Goal: Task Accomplishment & Management: Manage account settings

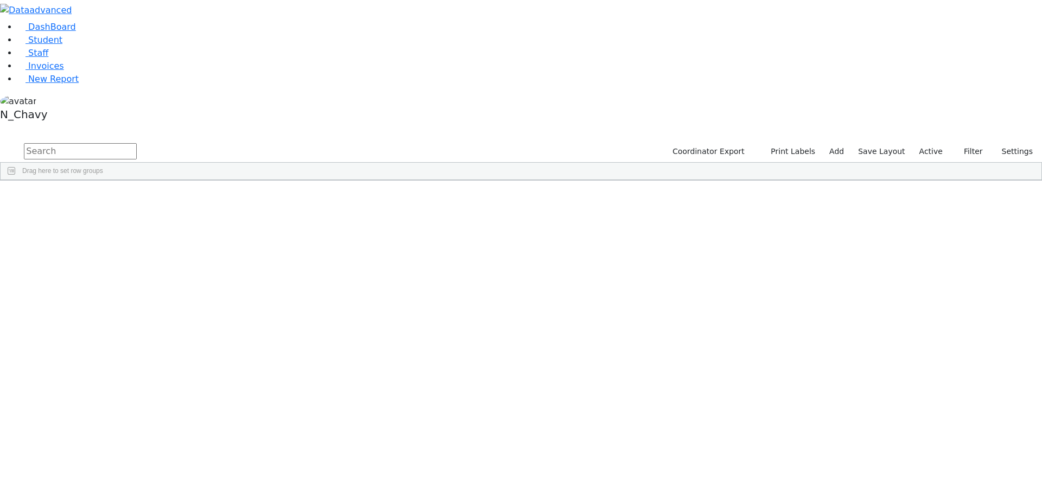
click at [934, 143] on label "Active" at bounding box center [930, 151] width 33 height 17
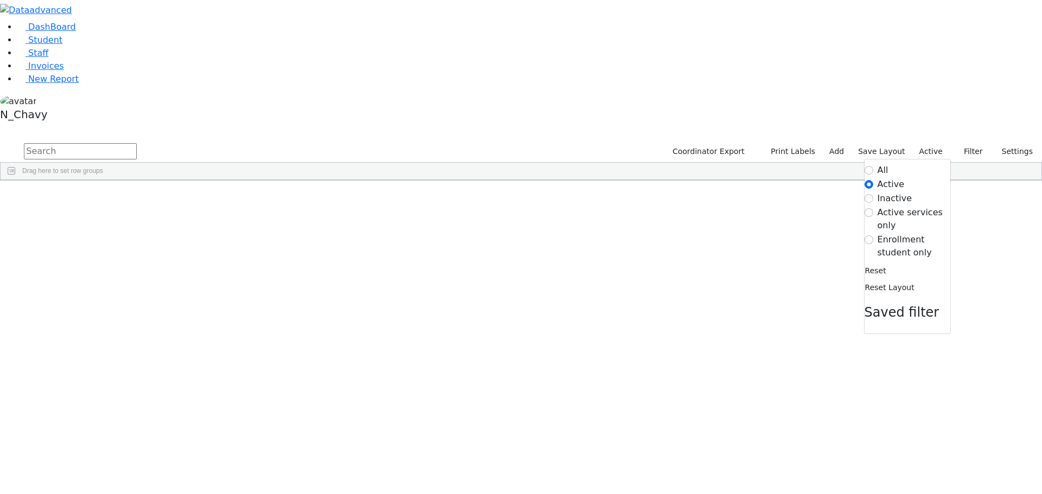
click at [899, 233] on label "Enrollment student only" at bounding box center [913, 246] width 73 height 26
click at [873, 236] on input "Enrollment student only" at bounding box center [868, 240] width 9 height 9
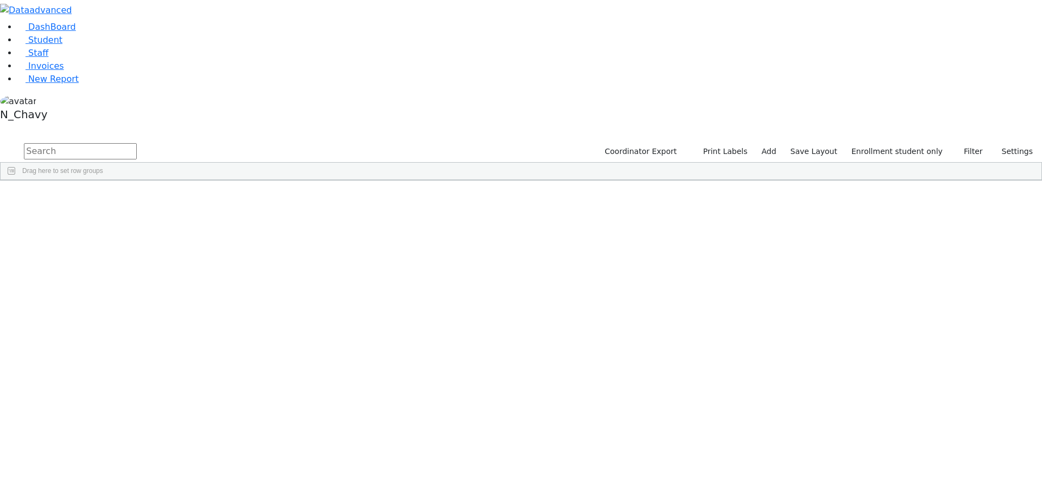
click at [111, 274] on div "[PERSON_NAME]" at bounding box center [83, 281] width 56 height 15
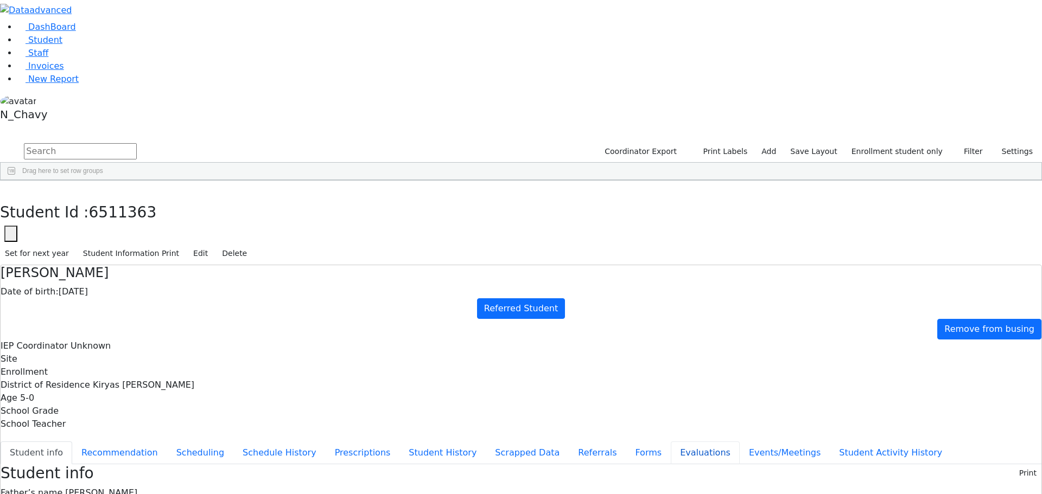
click at [671, 442] on button "Evaluations" at bounding box center [705, 453] width 69 height 23
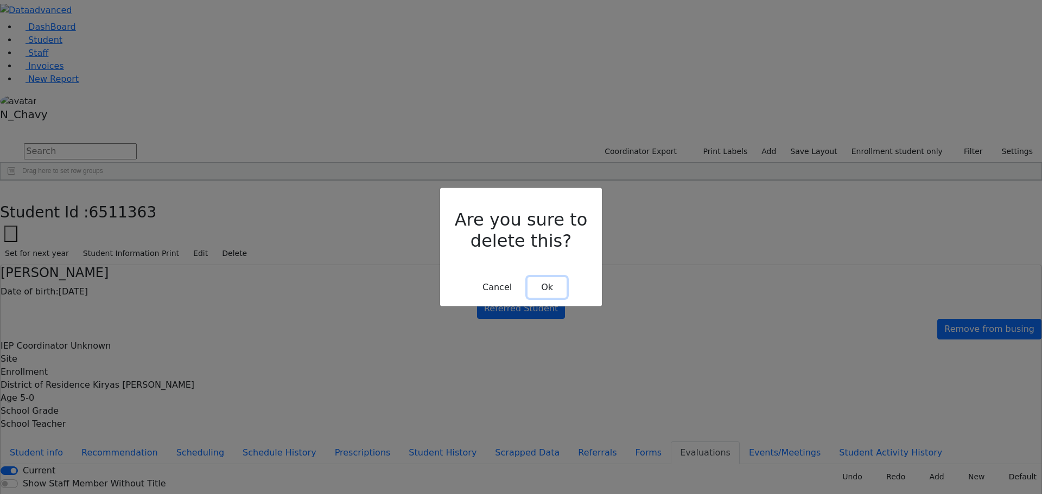
click at [539, 277] on button "Ok" at bounding box center [546, 287] width 39 height 21
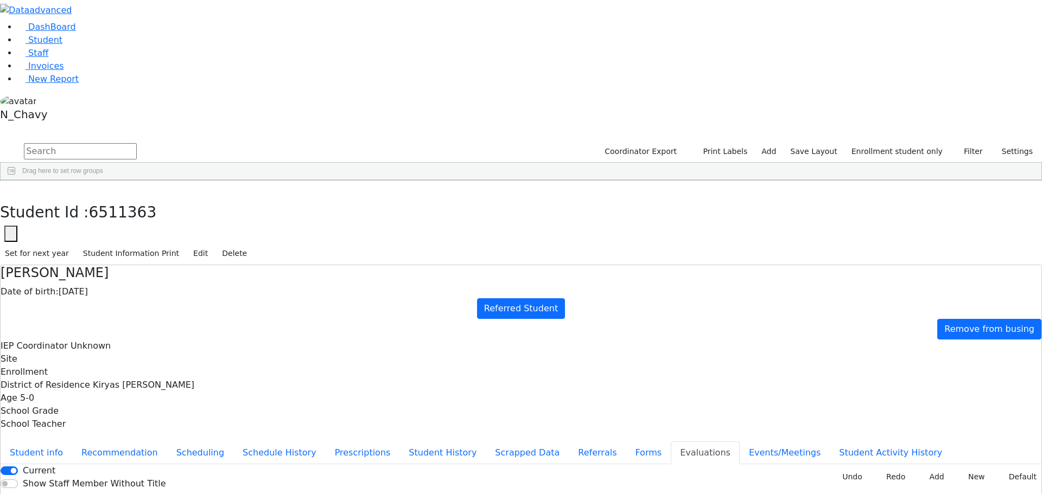
drag, startPoint x: 586, startPoint y: 321, endPoint x: 635, endPoint y: 284, distance: 61.3
type input "2025-09-05"
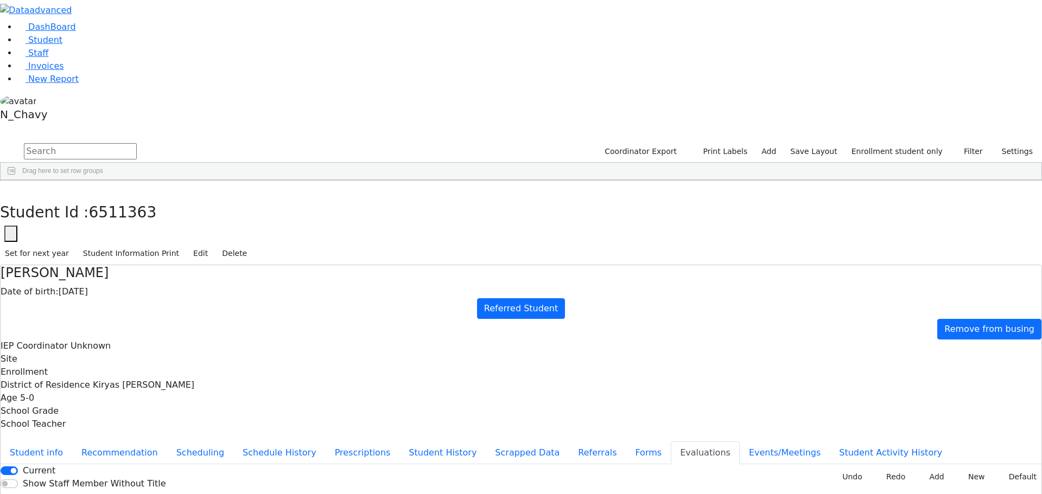
type input "2025-09-10"
type input "2025-09-04"
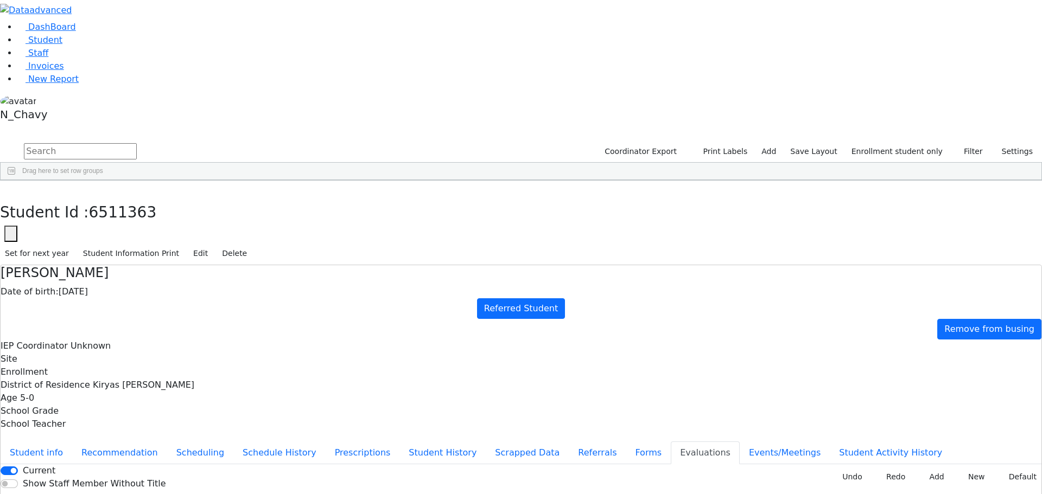
click at [626, 442] on button "Forms" at bounding box center [648, 453] width 45 height 23
type input "Mrs. Raizy Bikel"
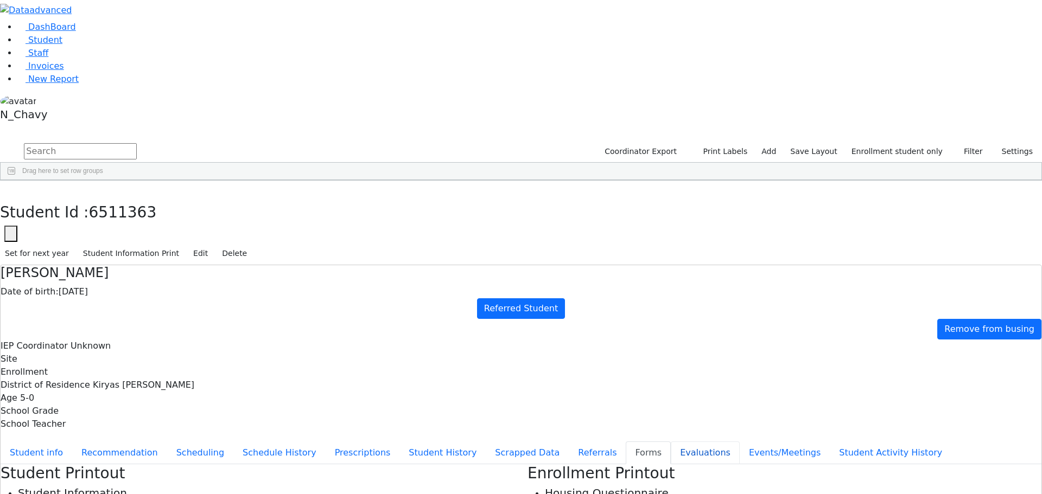
click at [671, 442] on button "Evaluations" at bounding box center [705, 453] width 69 height 23
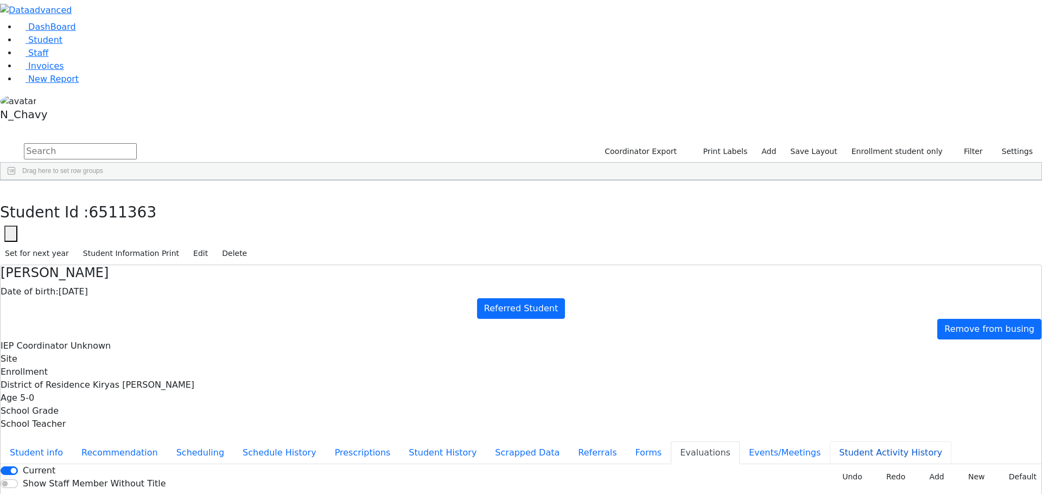
click at [830, 442] on button "Student Activity History" at bounding box center [891, 453] width 122 height 23
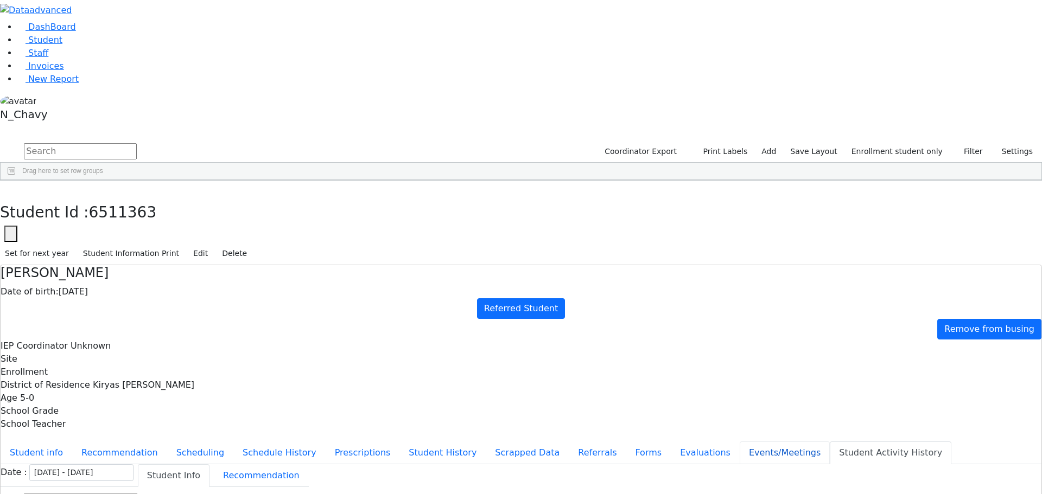
click at [740, 442] on button "Events/Meetings" at bounding box center [785, 453] width 90 height 23
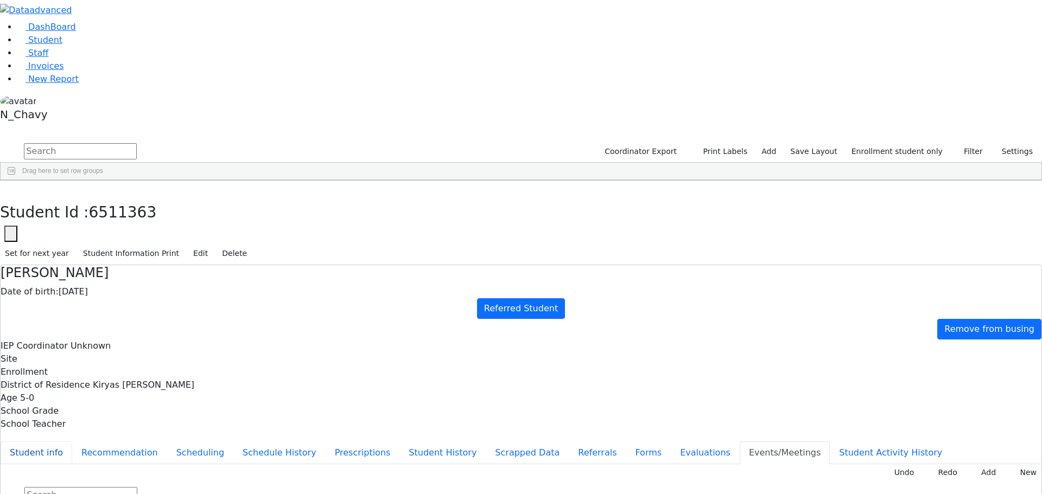
click at [72, 442] on button "Student info" at bounding box center [37, 453] width 72 height 23
click at [11, 189] on icon "button" at bounding box center [8, 192] width 6 height 7
click at [129, 396] on div "Fisher" at bounding box center [96, 403] width 63 height 15
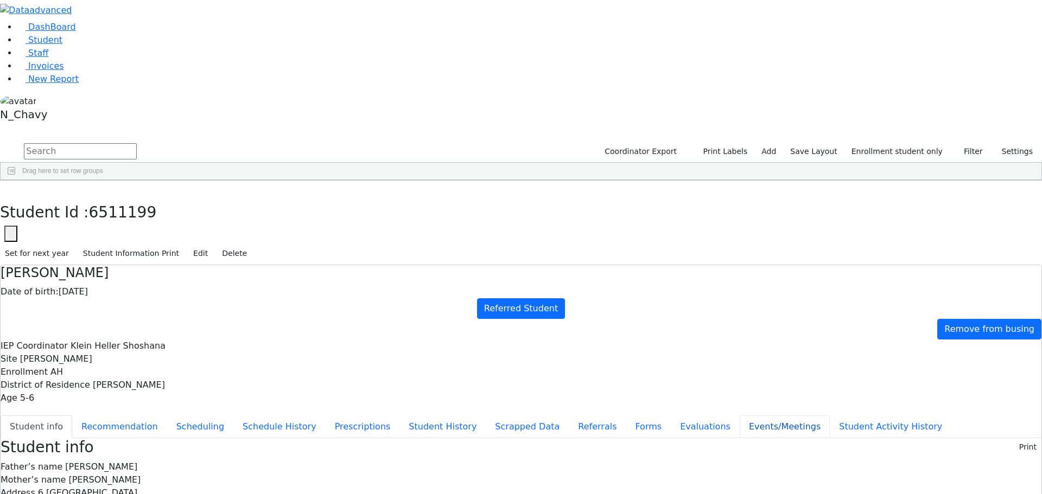
click at [740, 416] on button "Events/Meetings" at bounding box center [785, 427] width 90 height 23
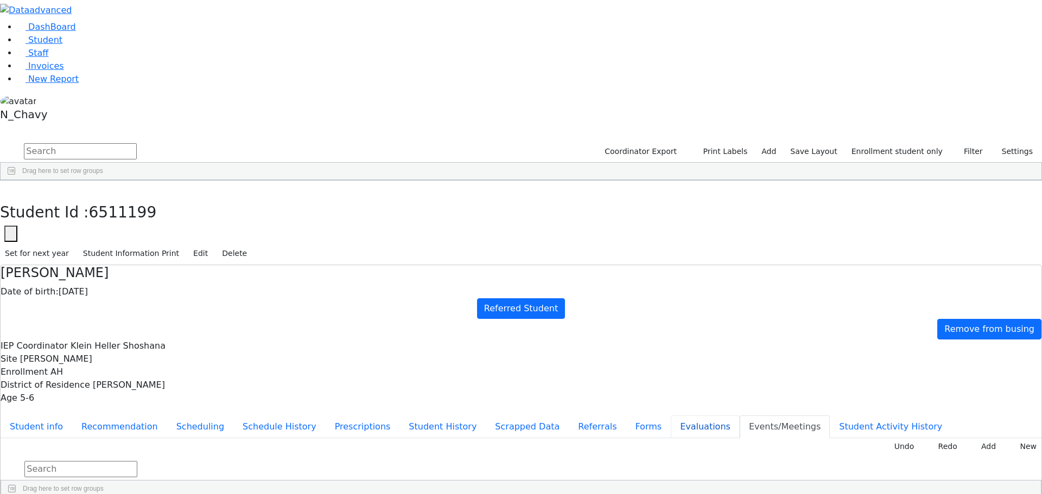
click at [671, 416] on button "Evaluations" at bounding box center [705, 427] width 69 height 23
click at [830, 416] on button "Student Activity History" at bounding box center [891, 427] width 122 height 23
click at [740, 416] on button "Events/Meetings" at bounding box center [785, 427] width 90 height 23
click at [671, 416] on button "Evaluations" at bounding box center [705, 427] width 69 height 23
click at [62, 45] on link "Student" at bounding box center [39, 40] width 45 height 10
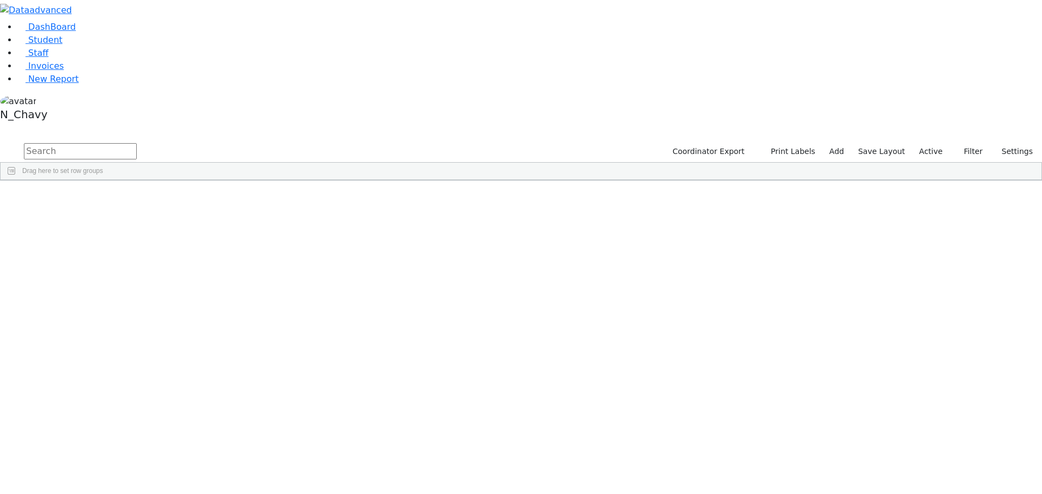
click at [137, 143] on input "text" at bounding box center [80, 151] width 113 height 16
type input "kraus"
click at [62, 45] on link "Student" at bounding box center [39, 40] width 45 height 10
click at [137, 143] on input "text" at bounding box center [80, 151] width 113 height 16
type input "kra"
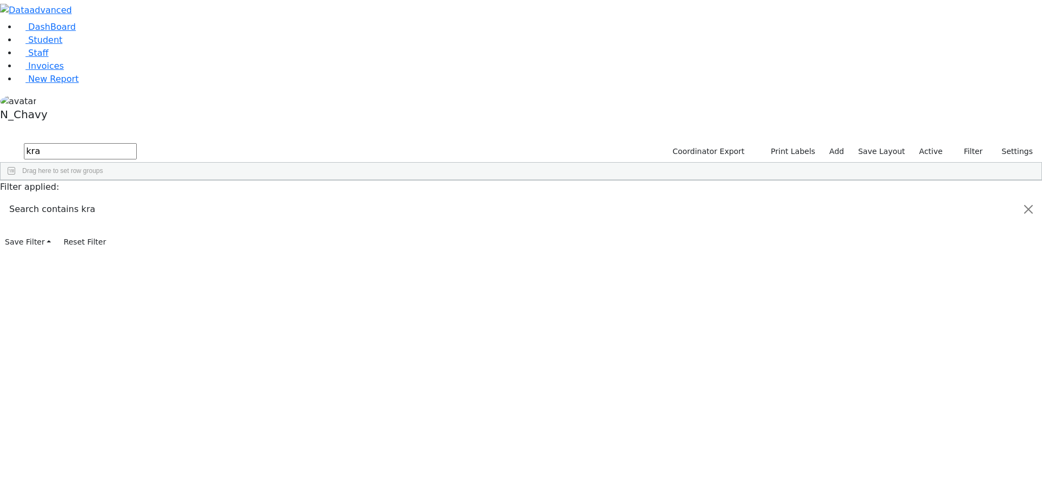
click at [925, 143] on label "Active" at bounding box center [930, 151] width 33 height 17
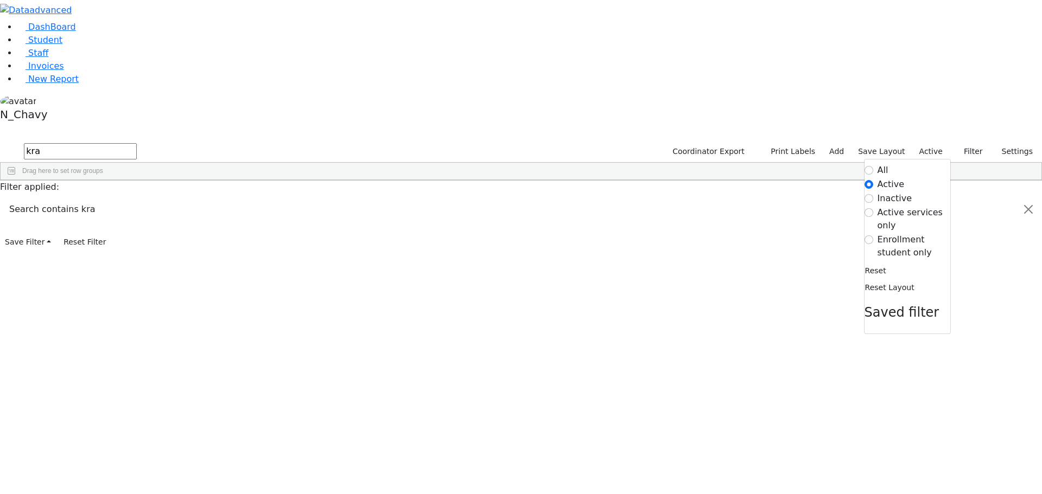
click at [891, 233] on label "Enrollment student only" at bounding box center [913, 246] width 73 height 26
click at [873, 236] on input "Enrollment student only" at bounding box center [868, 240] width 9 height 9
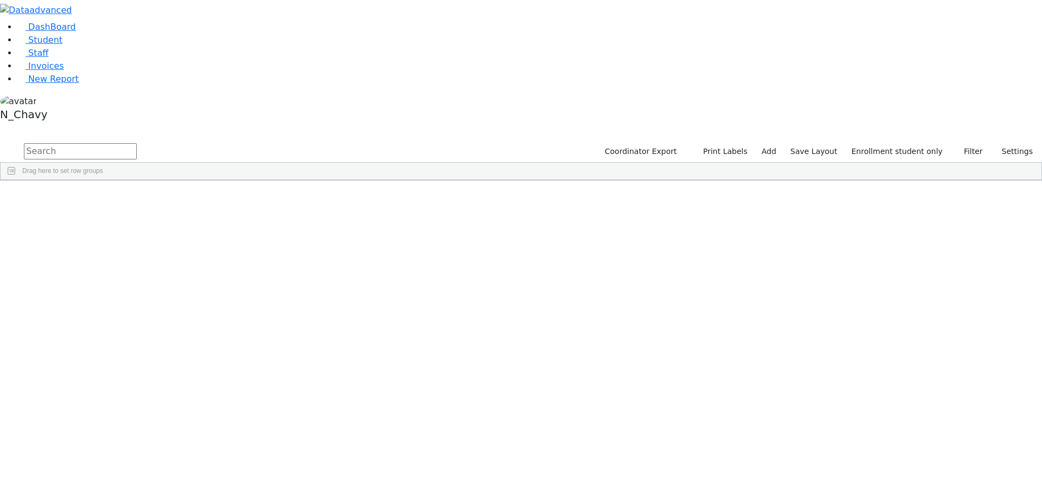
scroll to position [109, 0]
click at [111, 485] on div "[PERSON_NAME]" at bounding box center [83, 492] width 56 height 15
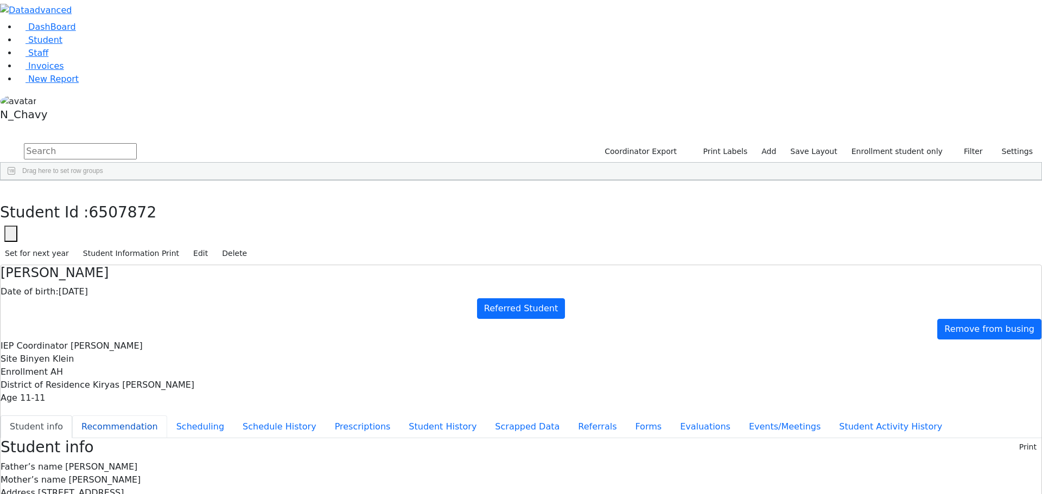
click at [167, 416] on button "Recommendation" at bounding box center [119, 427] width 95 height 23
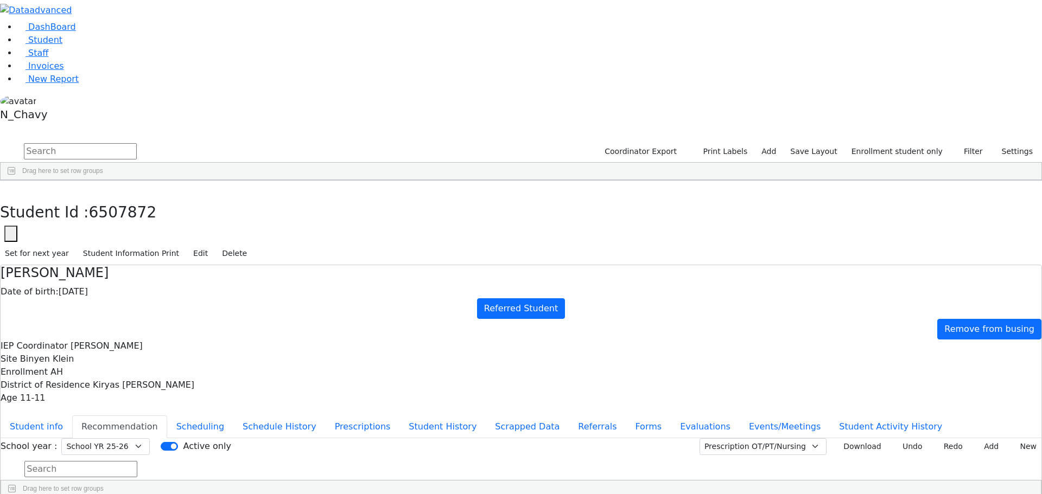
checkbox input "true"
click at [72, 416] on button "Student info" at bounding box center [37, 427] width 72 height 23
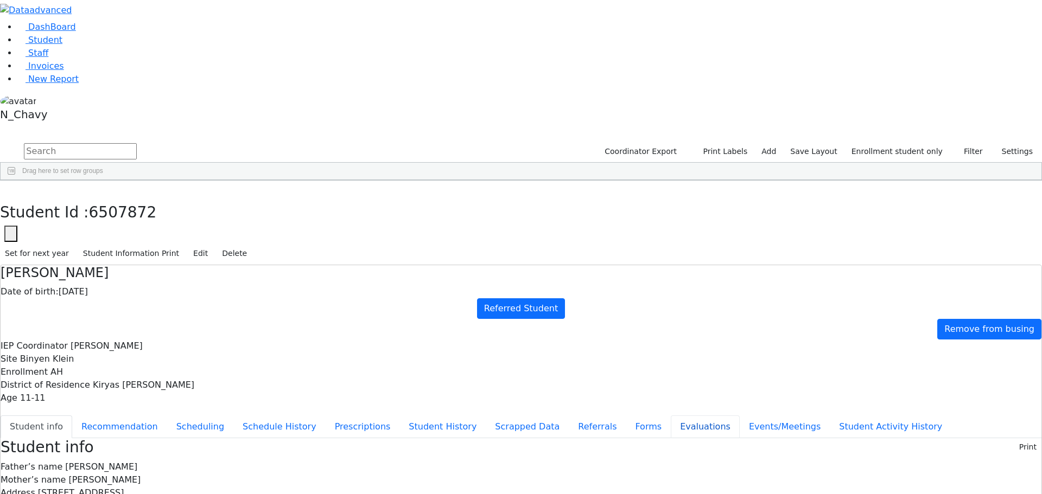
click at [671, 416] on button "Evaluations" at bounding box center [705, 427] width 69 height 23
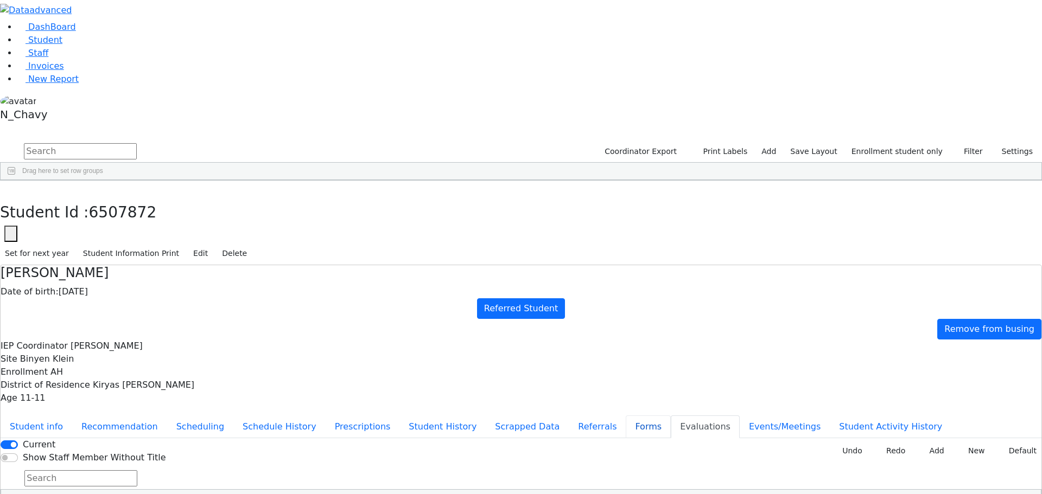
click at [626, 416] on button "Forms" at bounding box center [648, 427] width 45 height 23
type input "Mrs. Fraida Kraus"
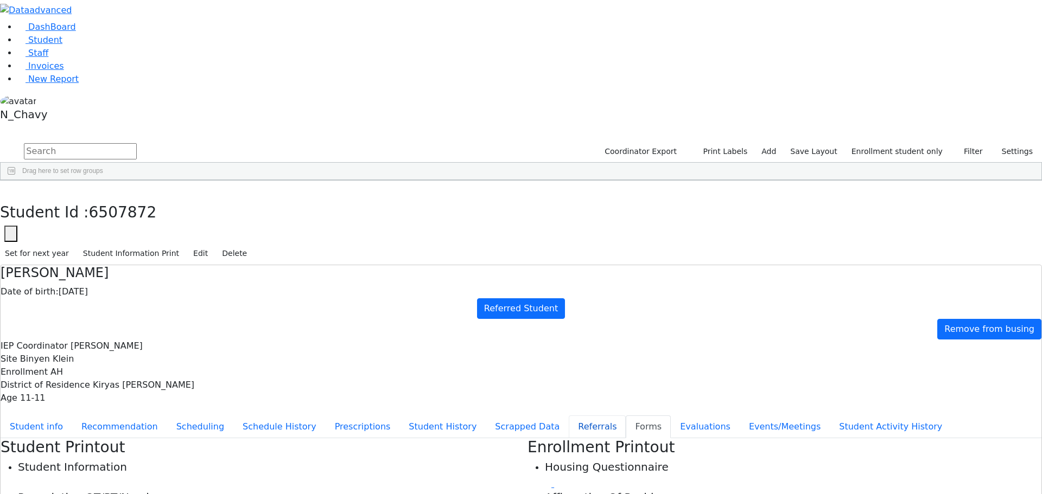
click at [569, 416] on button "Referrals" at bounding box center [597, 427] width 57 height 23
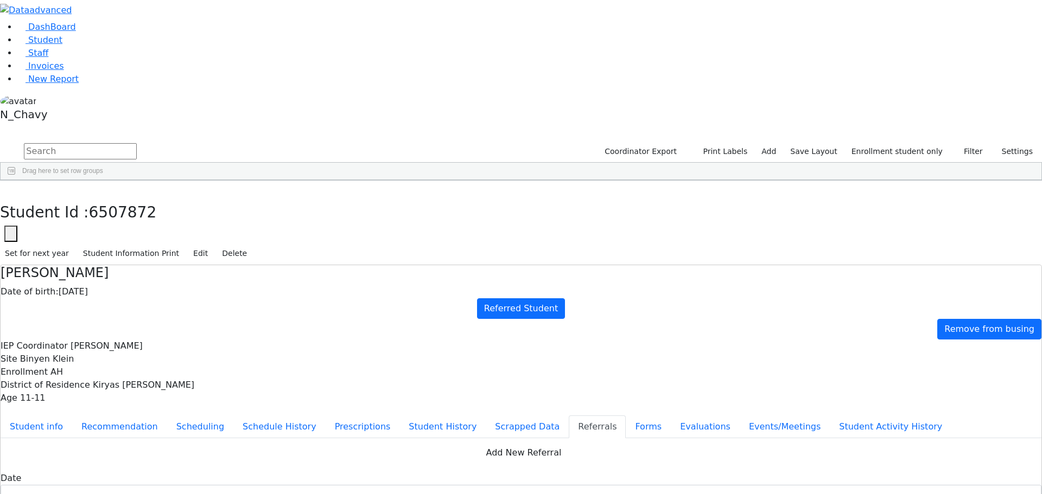
scroll to position [0, 0]
click at [72, 416] on button "Student info" at bounding box center [37, 427] width 72 height 23
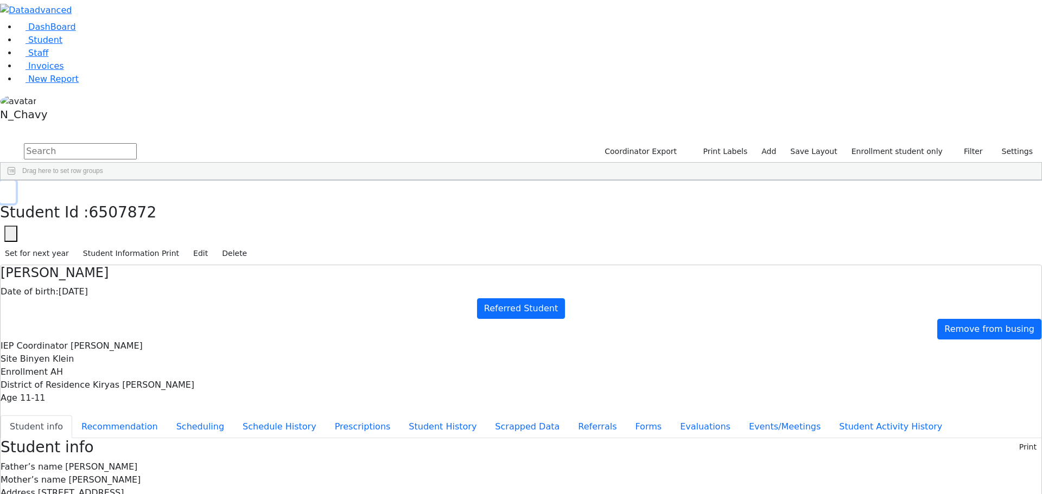
click at [11, 189] on icon "button" at bounding box center [8, 192] width 6 height 7
click at [129, 287] on div "Fisher" at bounding box center [96, 294] width 63 height 15
click at [167, 416] on button "Recommendation" at bounding box center [119, 427] width 95 height 23
checkbox input "true"
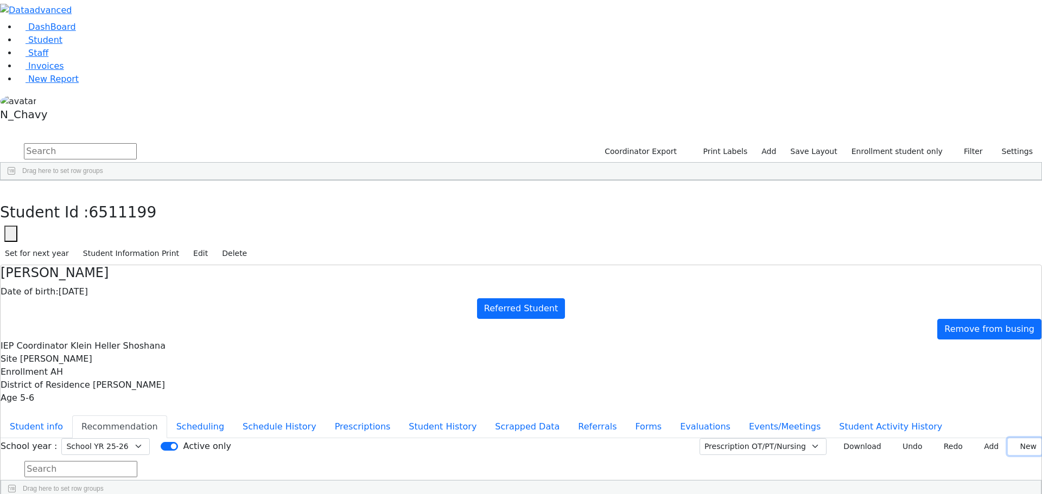
click at [1012, 438] on button "New" at bounding box center [1025, 446] width 34 height 17
type input "2025-09-10"
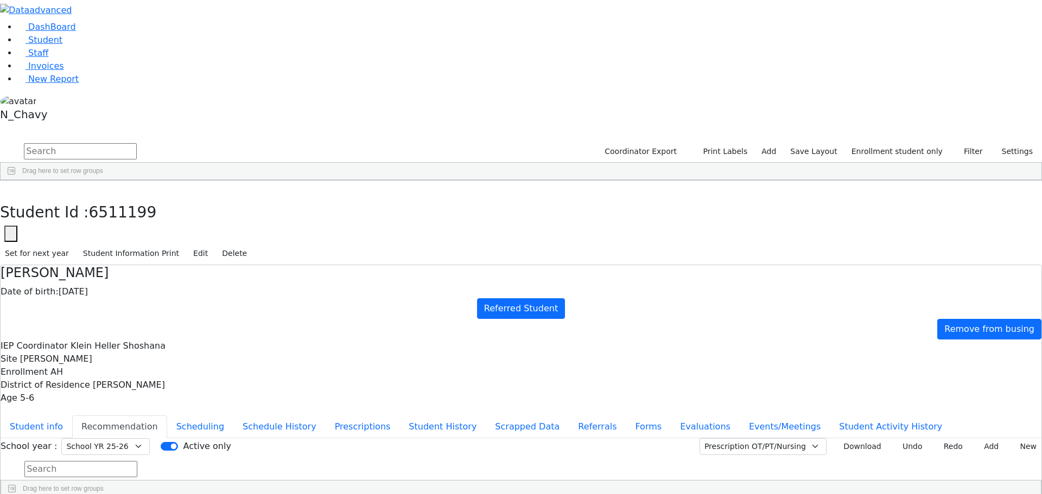
type input "2025-09-22"
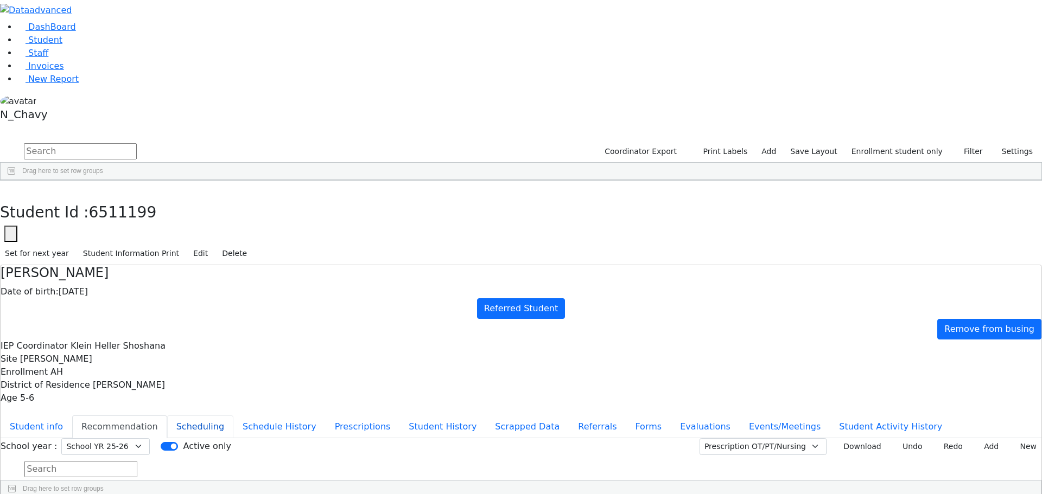
click at [233, 416] on button "Scheduling" at bounding box center [200, 427] width 66 height 23
click at [167, 416] on button "Recommendation" at bounding box center [119, 427] width 95 height 23
click at [830, 416] on button "Student Activity History" at bounding box center [891, 427] width 122 height 23
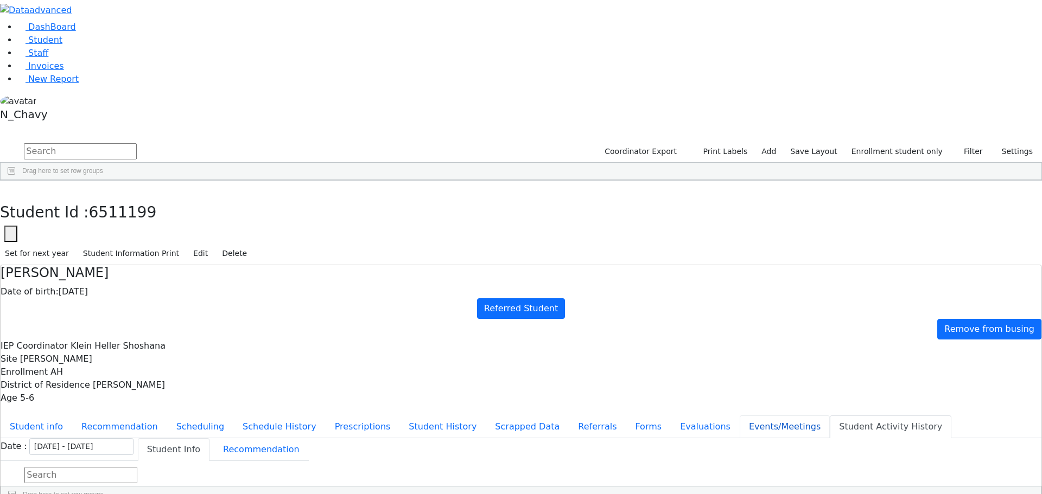
click at [740, 416] on button "Events/Meetings" at bounding box center [785, 427] width 90 height 23
click at [671, 416] on button "Evaluations" at bounding box center [705, 427] width 69 height 23
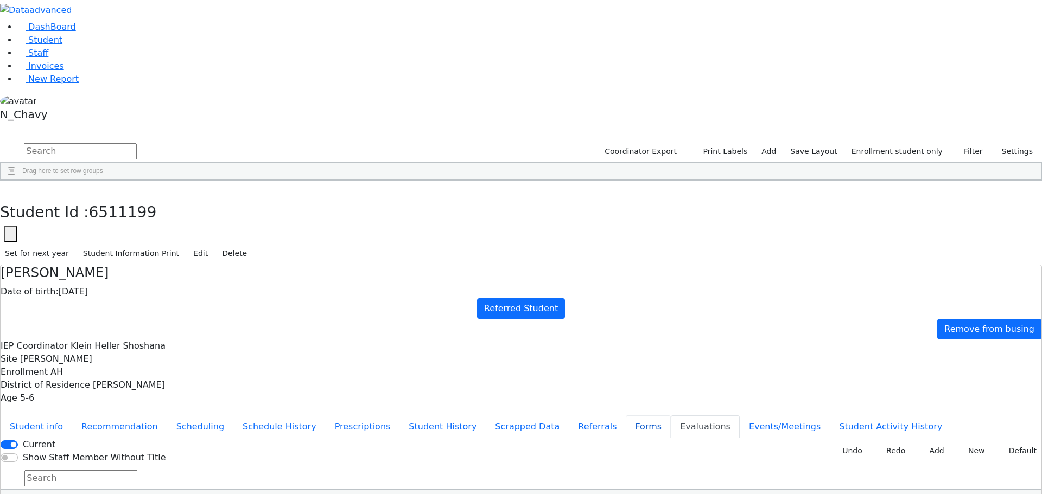
click at [626, 416] on button "Forms" at bounding box center [648, 427] width 45 height 23
type input "Mrs. Zlaty Fisher"
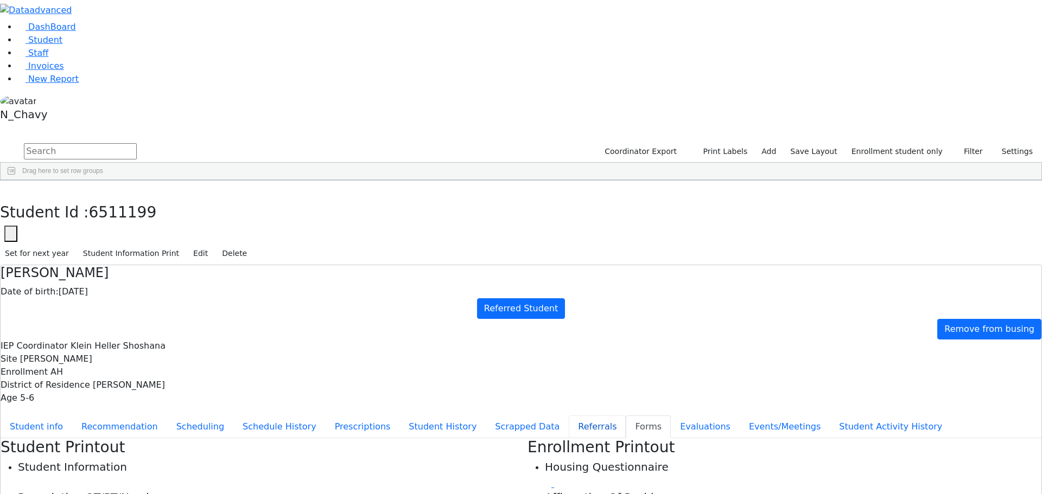
click at [569, 416] on button "Referrals" at bounding box center [597, 427] width 57 height 23
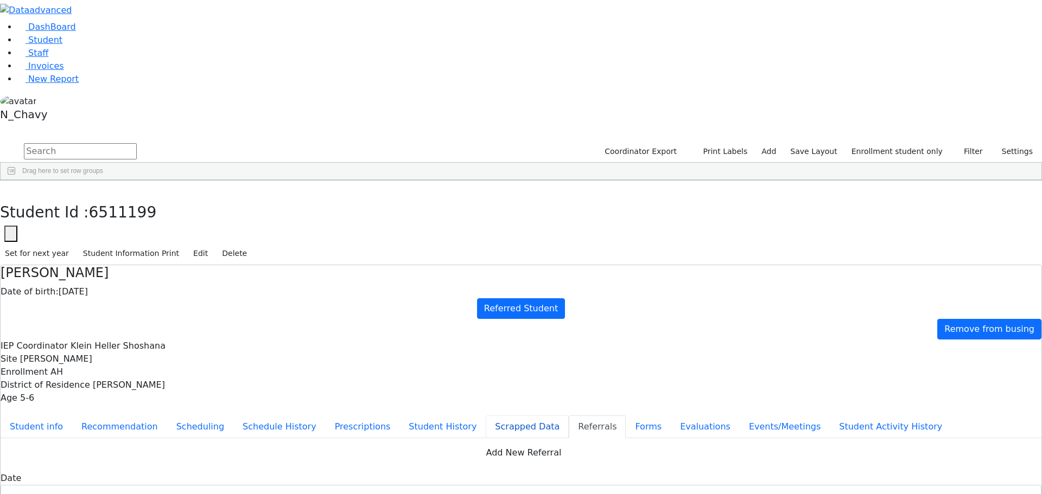
click at [486, 416] on button "Scrapped Data" at bounding box center [527, 427] width 83 height 23
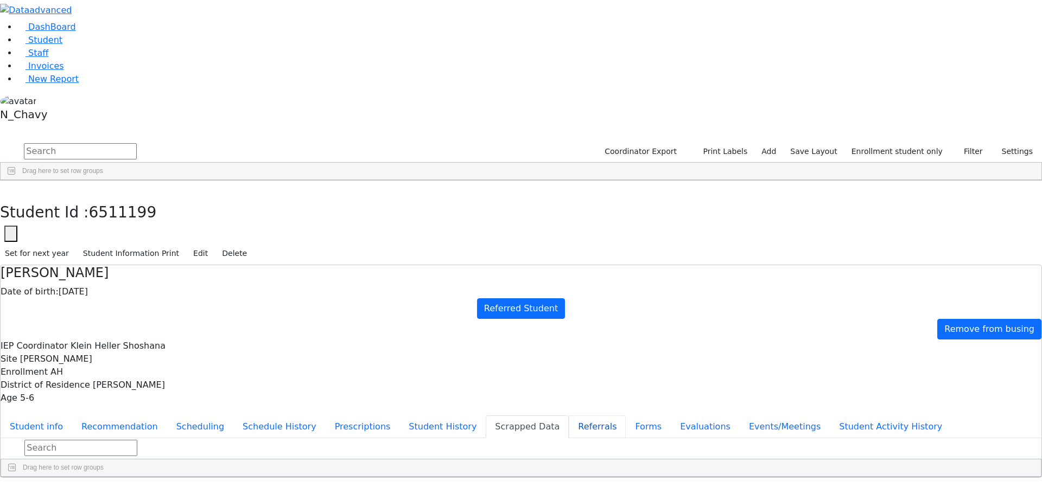
click at [569, 416] on button "Referrals" at bounding box center [597, 427] width 57 height 23
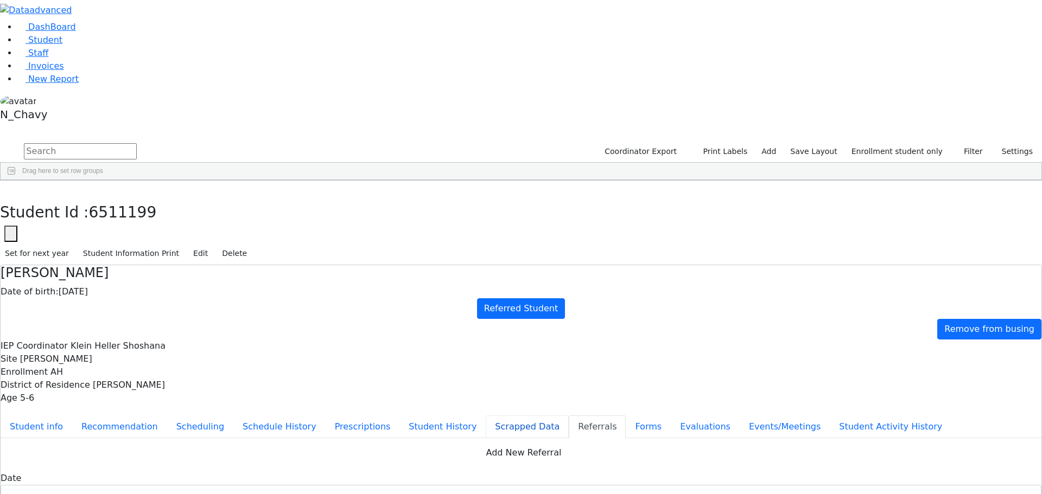
click at [486, 416] on button "Scrapped Data" at bounding box center [527, 427] width 83 height 23
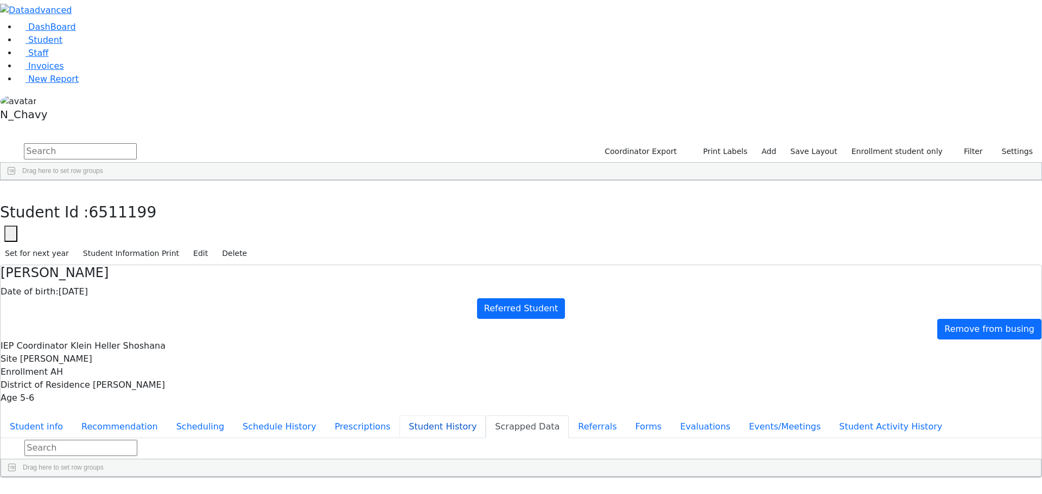
click at [399, 416] on button "Student History" at bounding box center [442, 427] width 86 height 23
click at [326, 416] on button "Prescriptions" at bounding box center [363, 427] width 74 height 23
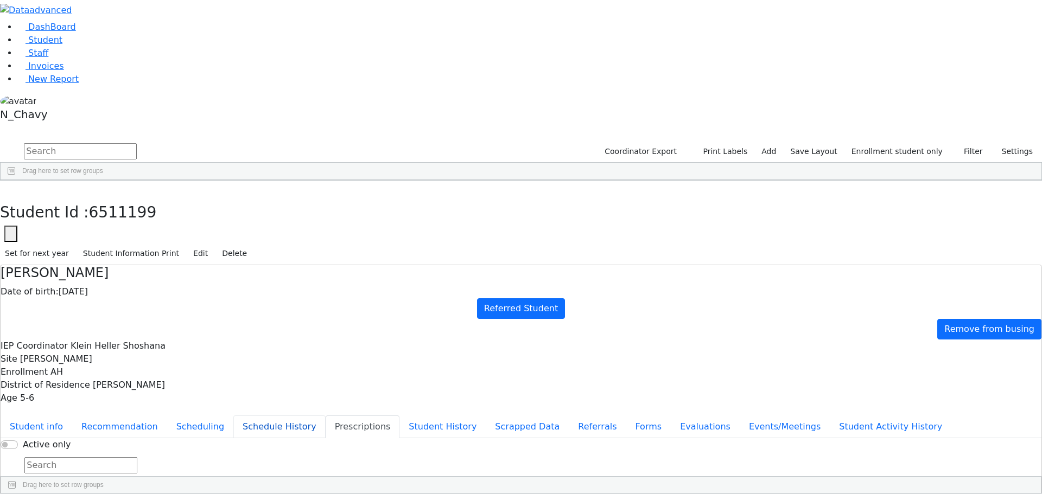
click at [278, 416] on button "Schedule History" at bounding box center [279, 427] width 92 height 23
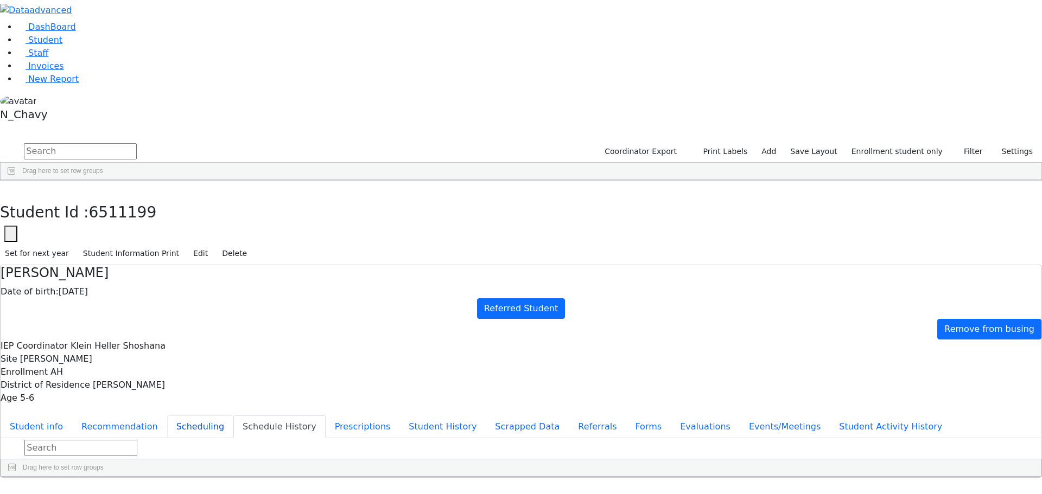
click at [233, 416] on button "Scheduling" at bounding box center [200, 427] width 66 height 23
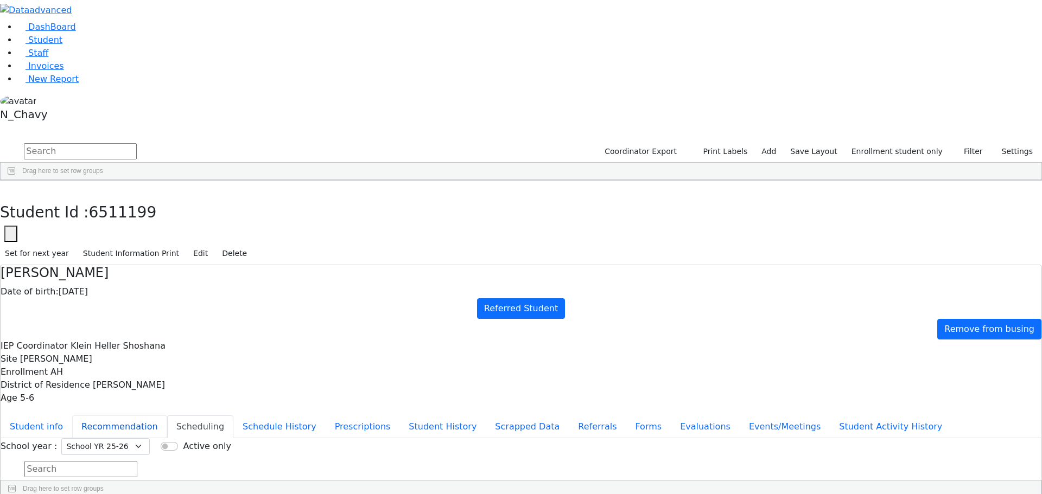
click at [167, 416] on button "Recommendation" at bounding box center [119, 427] width 95 height 23
click at [72, 416] on button "Student info" at bounding box center [37, 427] width 72 height 23
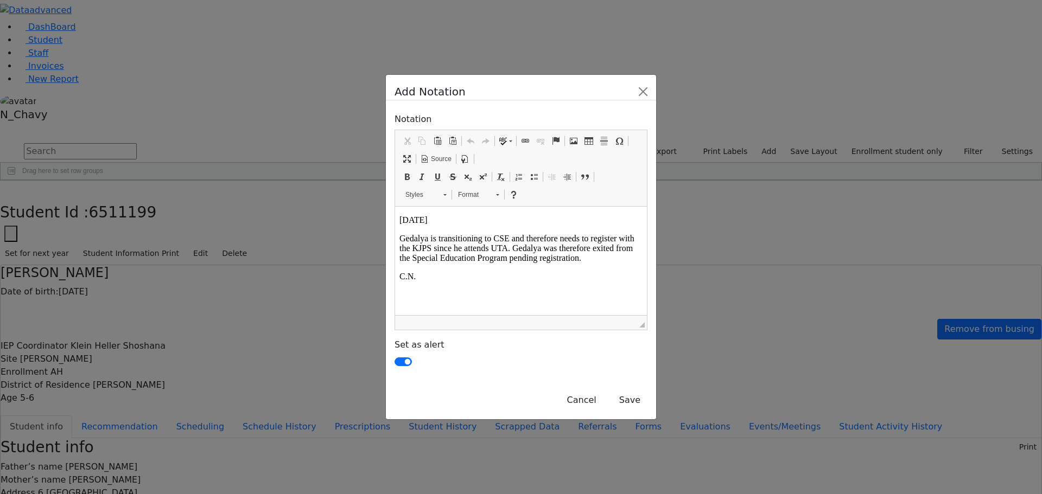
scroll to position [0, 0]
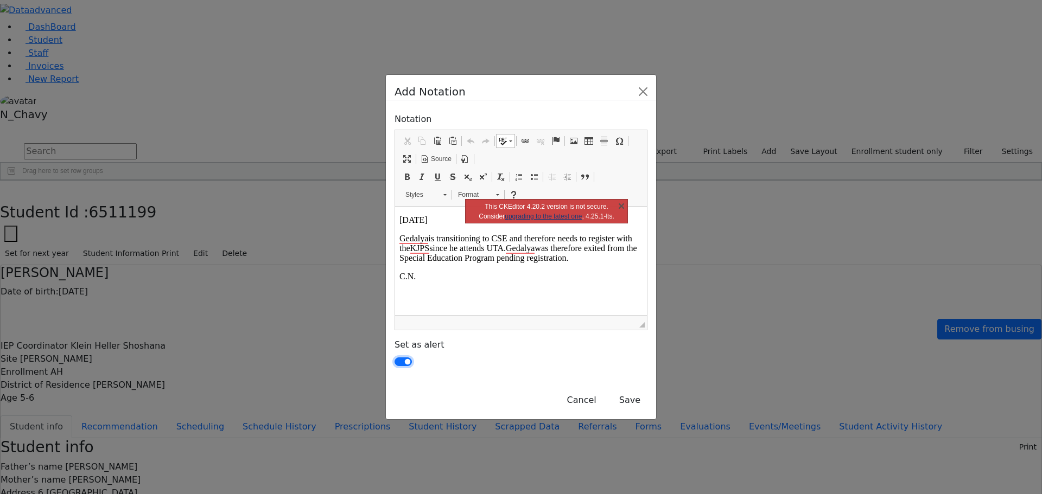
click at [395, 358] on input "checkbox" at bounding box center [403, 362] width 17 height 9
checkbox input "false"
click at [621, 207] on link "X" at bounding box center [621, 205] width 11 height 11
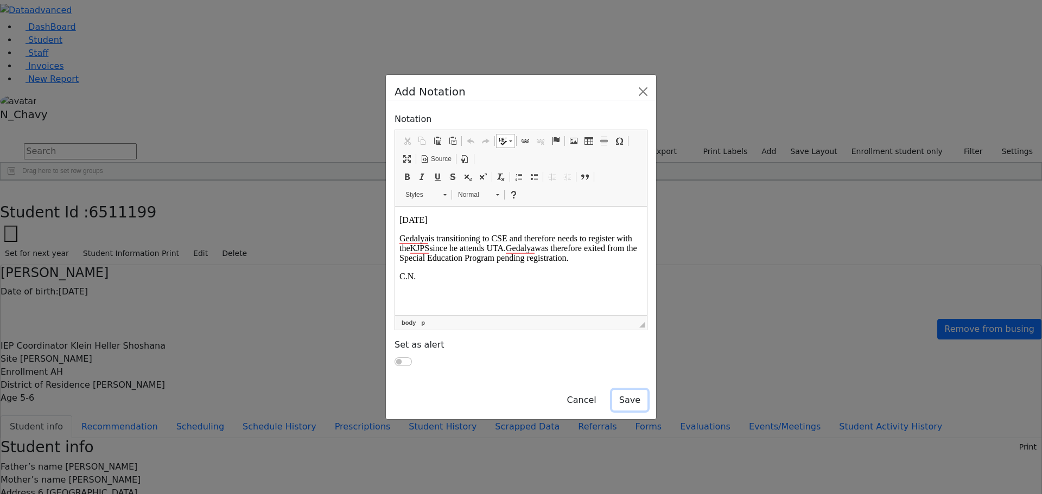
click at [647, 390] on button "Save" at bounding box center [629, 400] width 35 height 21
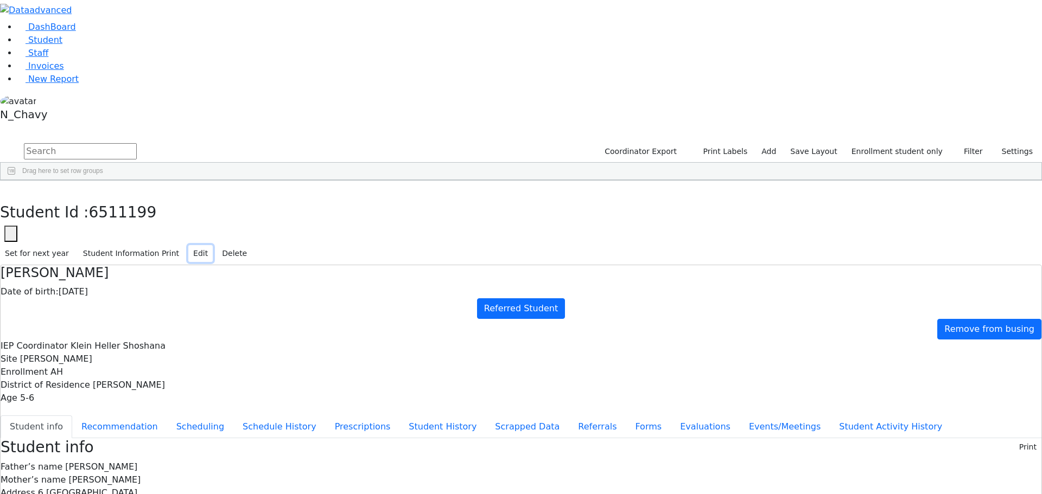
click at [213, 245] on button "Edit" at bounding box center [200, 253] width 24 height 17
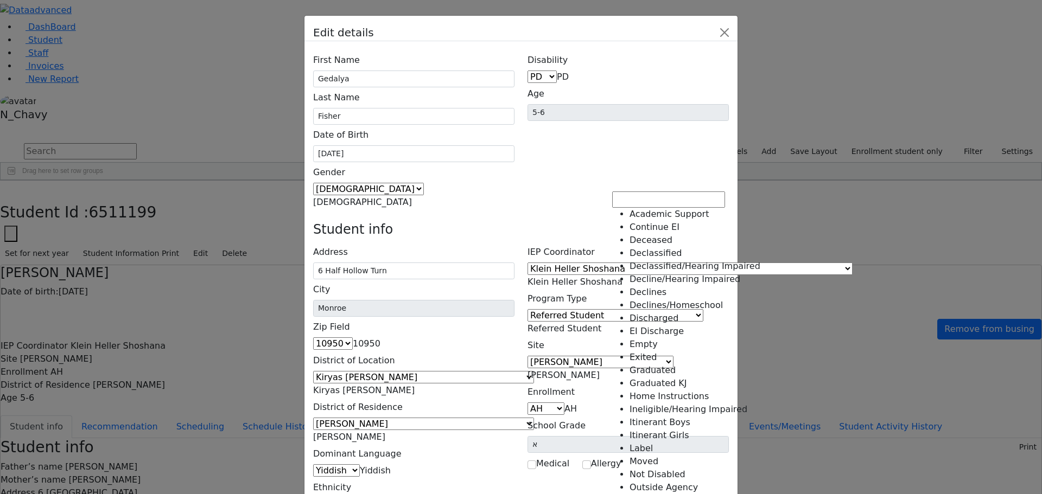
click at [601, 323] on span "Referred Student" at bounding box center [564, 328] width 74 height 10
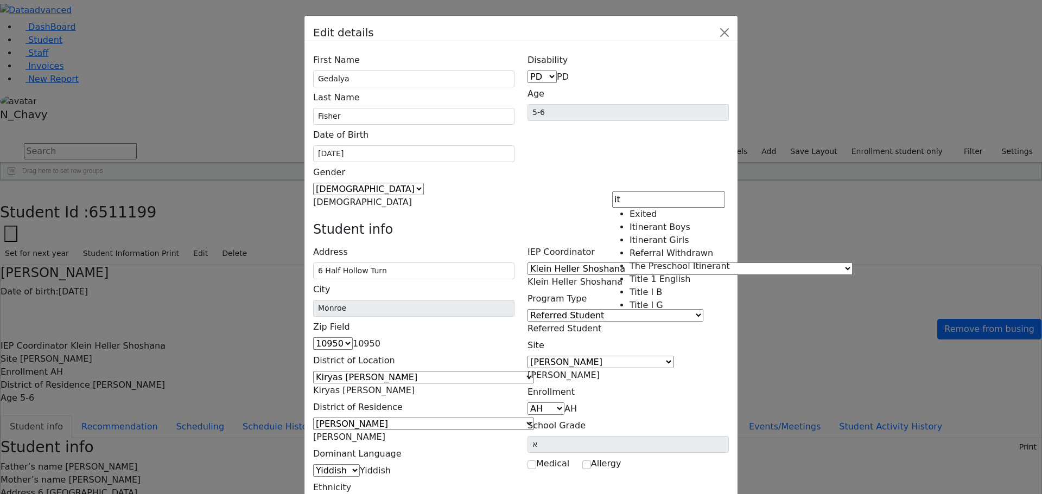
type input "it"
select select "11"
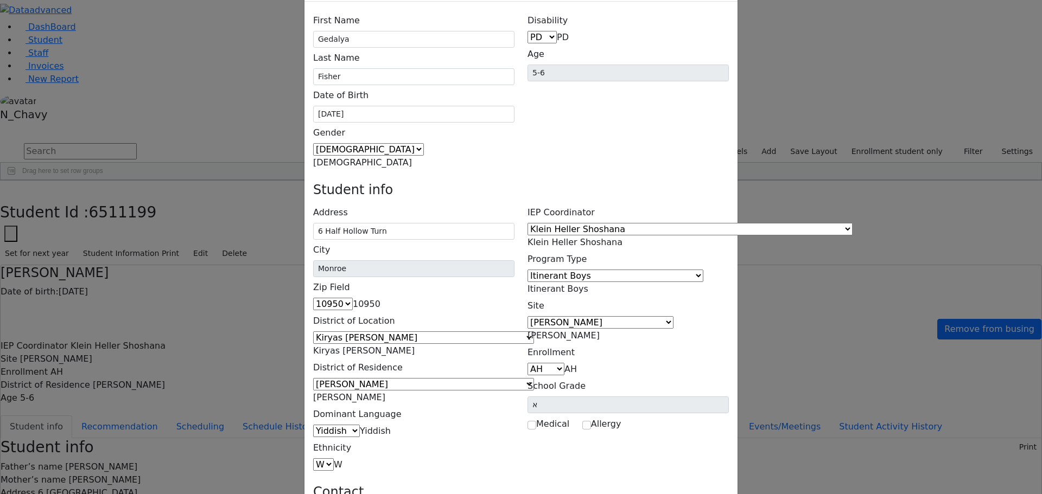
scroll to position [70, 0]
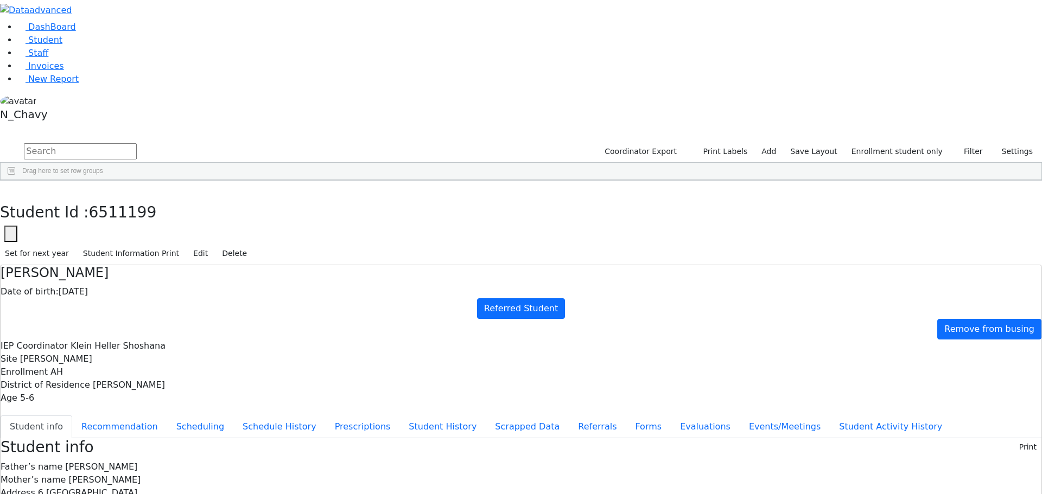
scroll to position [0, 0]
click at [213, 245] on button "Edit" at bounding box center [200, 253] width 24 height 17
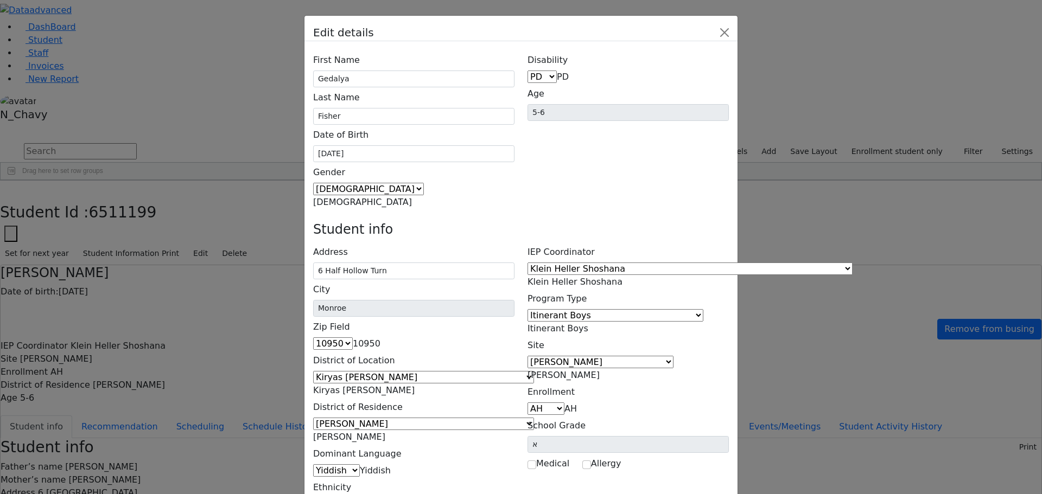
click at [622, 277] on span "Klein Heller Shoshana" at bounding box center [574, 282] width 95 height 10
type input "unk"
select select "-1"
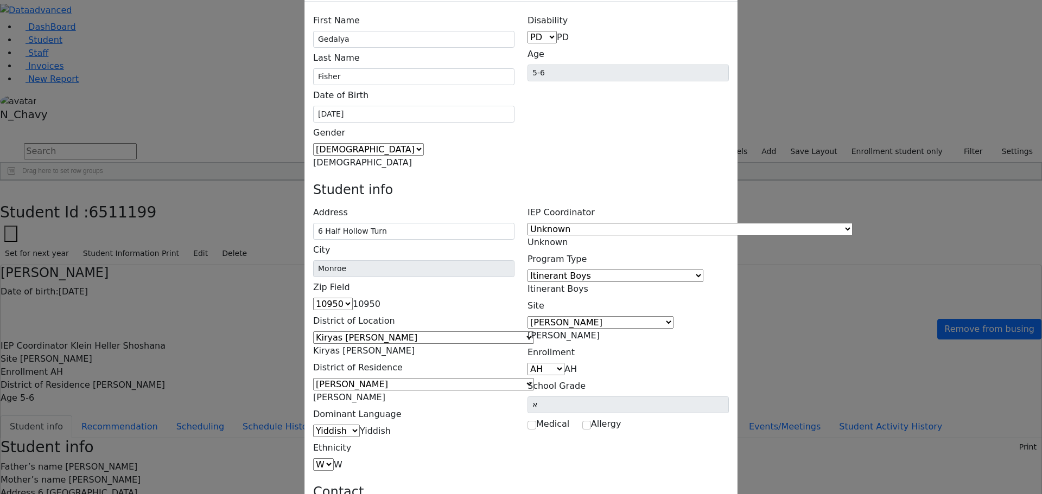
scroll to position [70, 0]
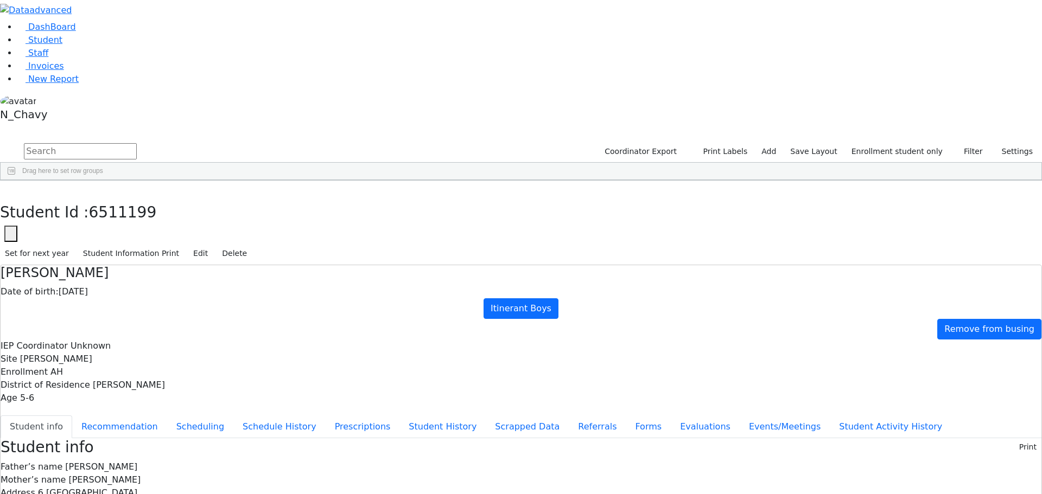
scroll to position [0, 0]
click at [213, 245] on button "Edit" at bounding box center [200, 253] width 24 height 17
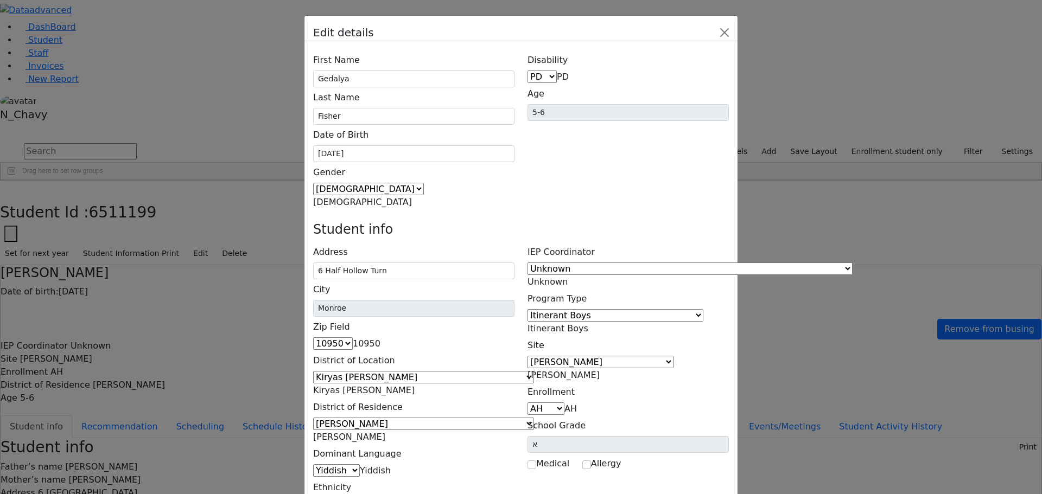
click at [569, 72] on span "PD" at bounding box center [563, 77] width 12 height 10
select select "16"
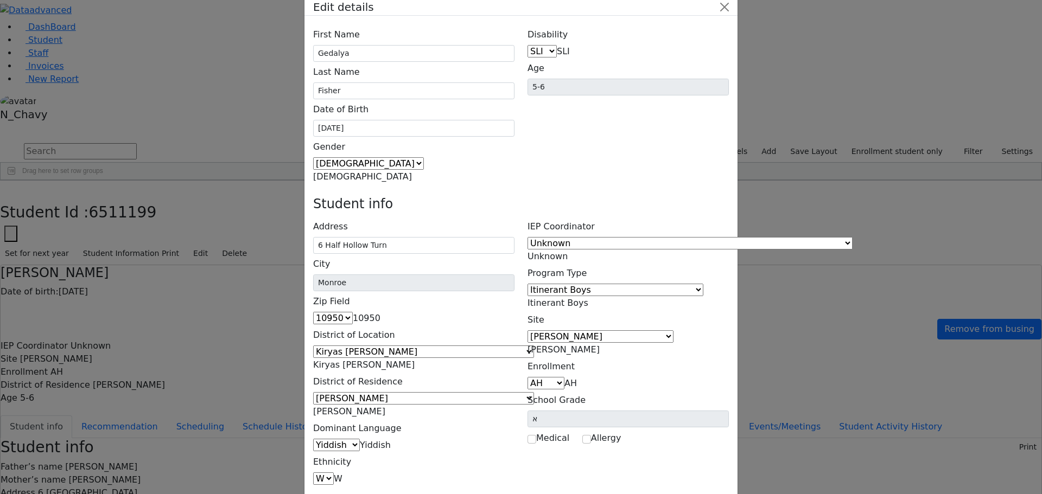
scroll to position [40, 0]
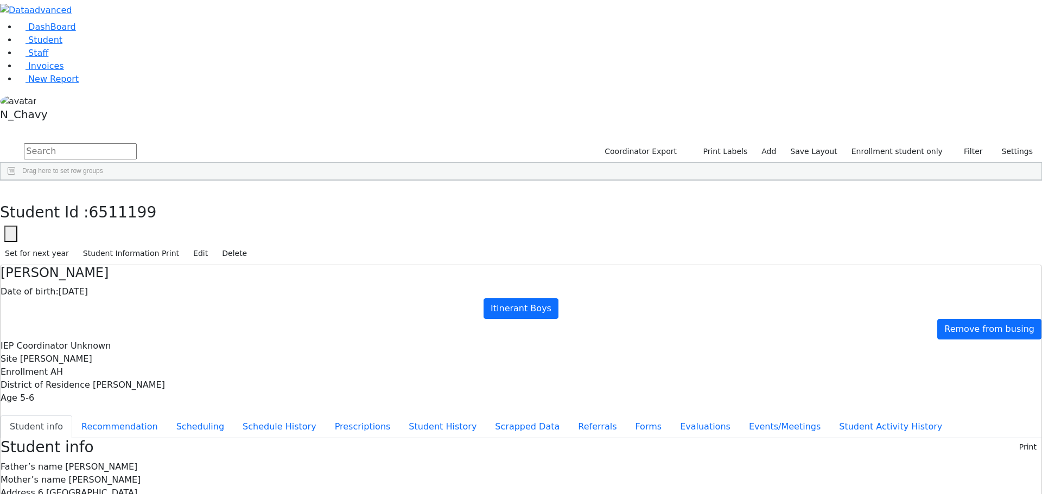
scroll to position [0, 0]
click at [16, 181] on button "button" at bounding box center [8, 192] width 16 height 23
click at [50, 45] on span "Student" at bounding box center [45, 40] width 34 height 10
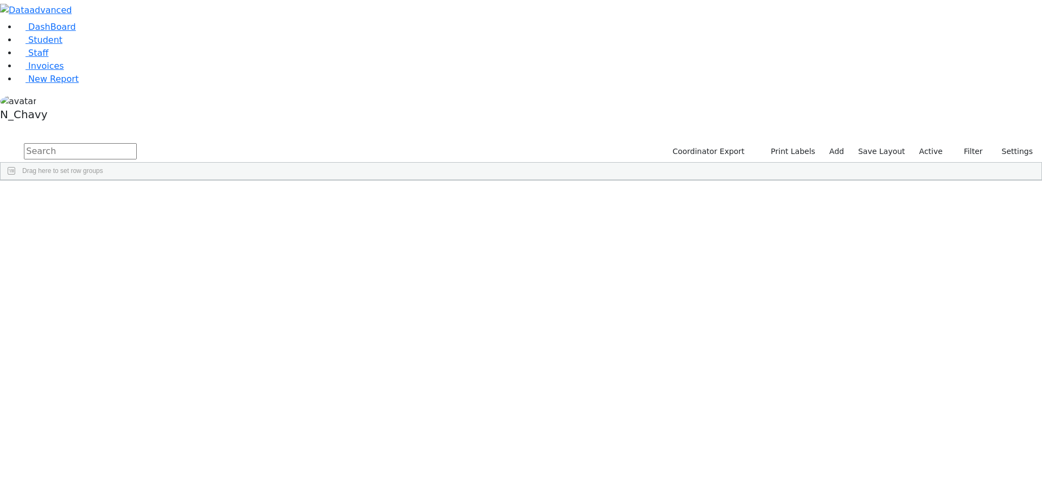
click at [137, 143] on input "text" at bounding box center [80, 151] width 113 height 16
type input "fisher"
click at [62, 45] on link "Student" at bounding box center [39, 40] width 45 height 10
click at [930, 143] on label "Active" at bounding box center [930, 151] width 33 height 17
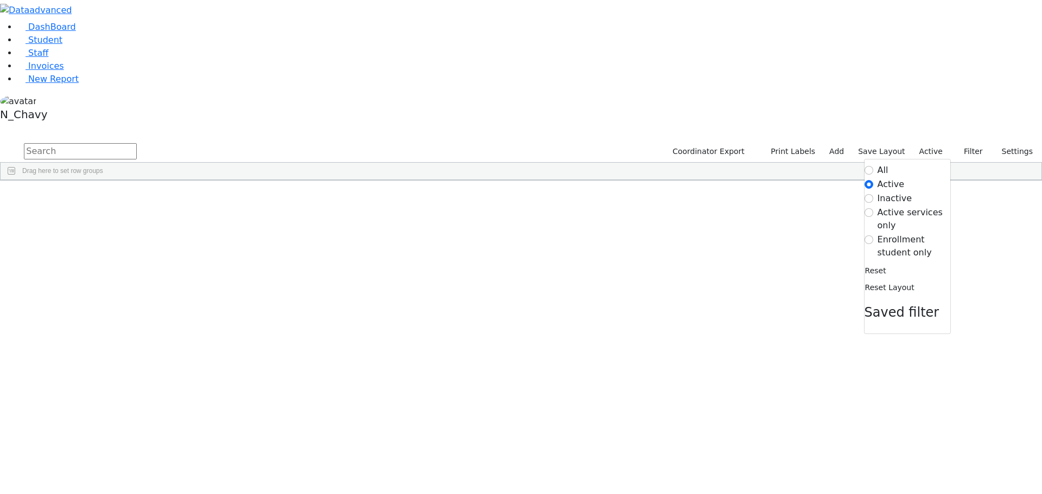
click at [902, 233] on label "Enrollment student only" at bounding box center [913, 246] width 73 height 26
click at [873, 236] on input "Enrollment student only" at bounding box center [868, 240] width 9 height 9
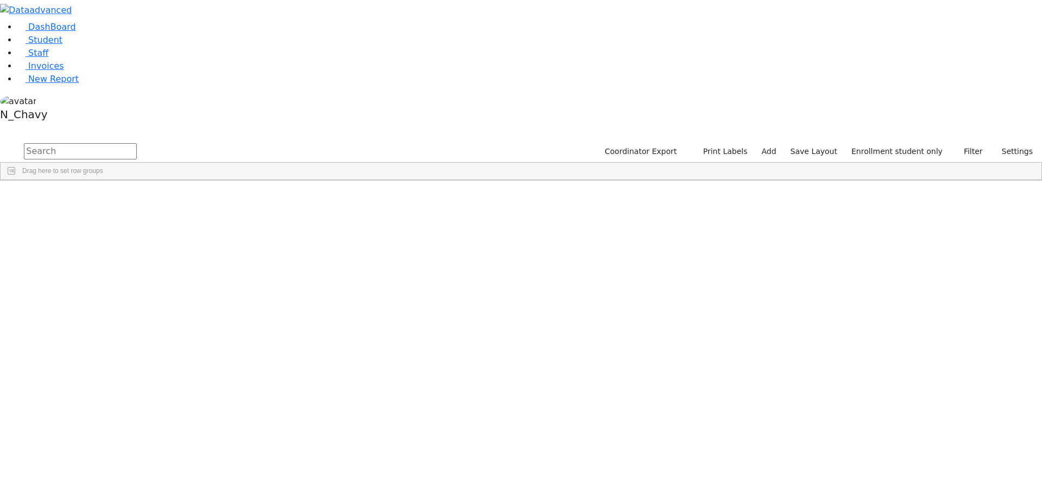
click at [111, 396] on div "Fleischman" at bounding box center [83, 403] width 56 height 15
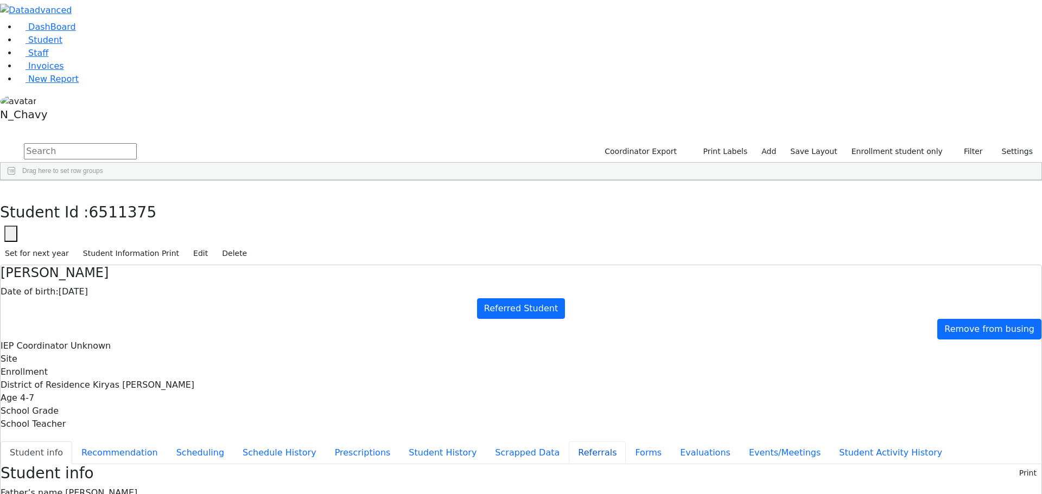
scroll to position [8, 0]
click at [671, 442] on button "Evaluations" at bounding box center [705, 453] width 69 height 23
click at [740, 442] on button "Events/Meetings" at bounding box center [785, 453] width 90 height 23
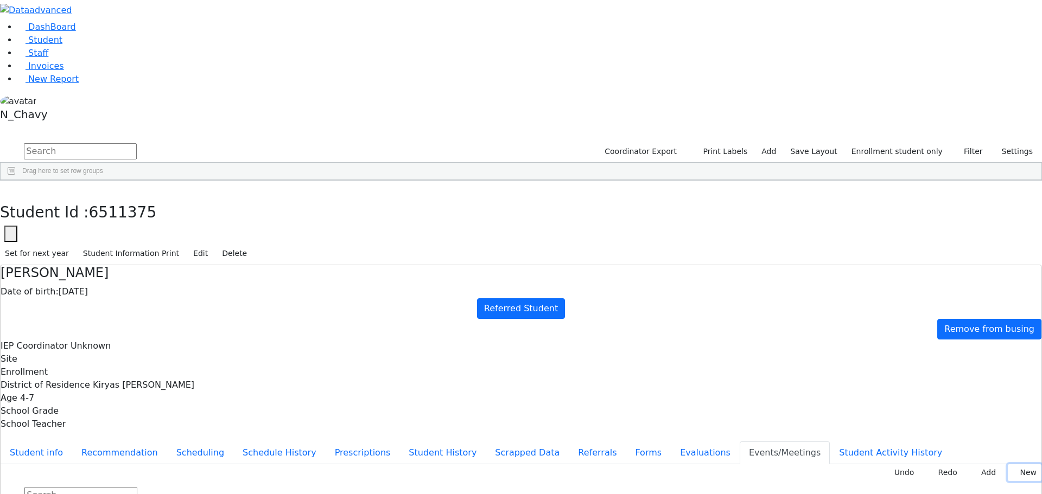
click at [1009, 465] on button "New" at bounding box center [1025, 473] width 34 height 17
type input "[DATE]"
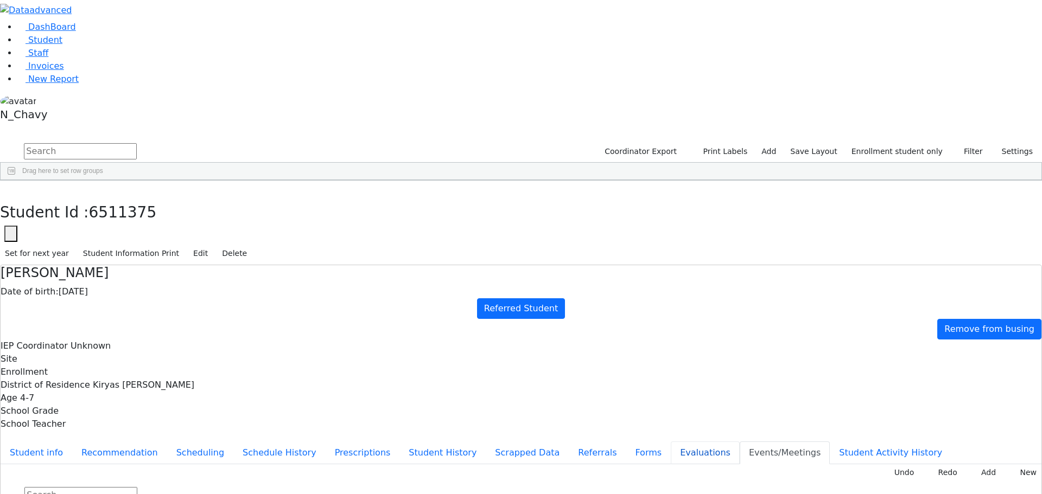
click at [671, 442] on button "Evaluations" at bounding box center [705, 453] width 69 height 23
click at [224, 273] on div "[PERSON_NAME] Date of birth: [DEMOGRAPHIC_DATA] Referred Student Remove from bu…" at bounding box center [521, 400] width 1042 height 270
click at [569, 442] on button "Referrals" at bounding box center [597, 453] width 57 height 23
click at [671, 442] on button "Evaluations" at bounding box center [705, 453] width 69 height 23
click at [1007, 465] on div "Current Show Staff Member Without Title New Invoice Undo Redo Add New Default D…" at bounding box center [521, 499] width 1041 height 69
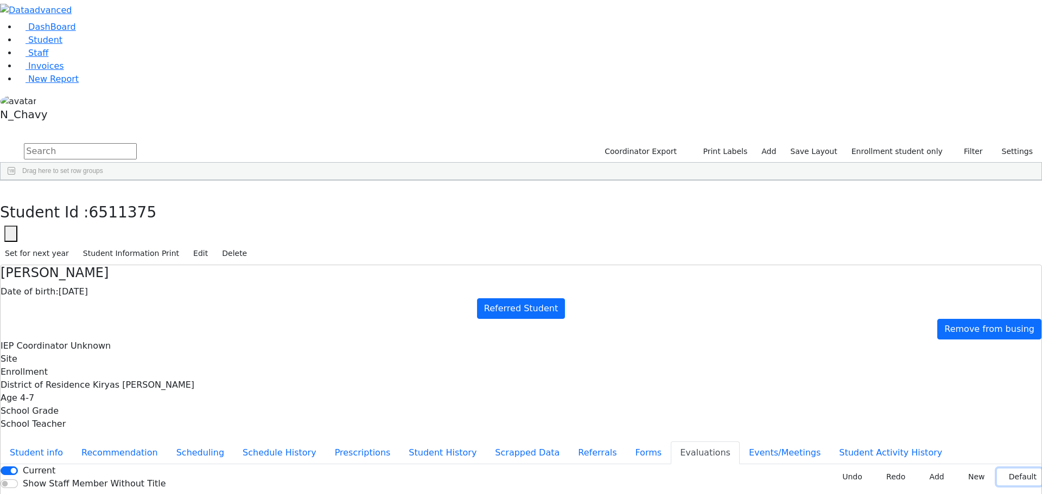
click at [1008, 469] on button "Default" at bounding box center [1019, 477] width 44 height 17
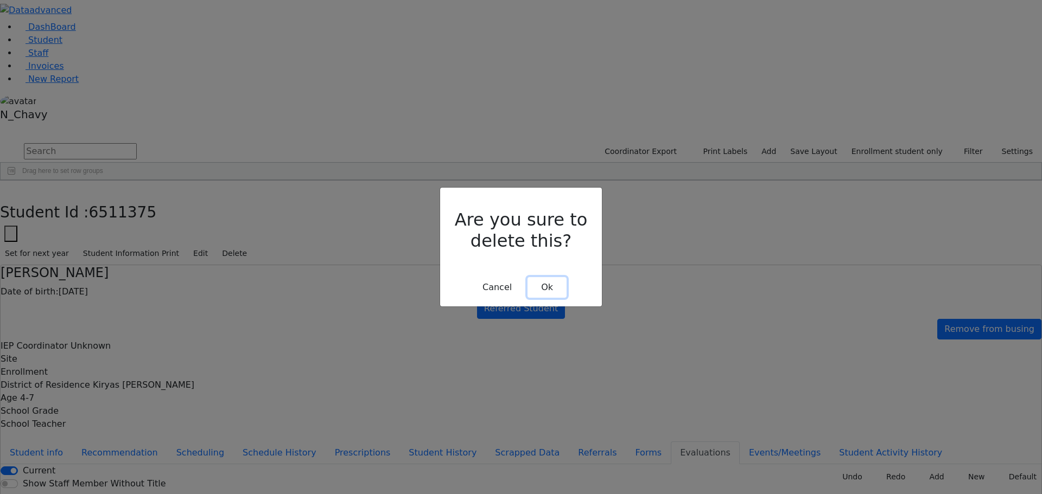
click at [557, 277] on button "Ok" at bounding box center [546, 287] width 39 height 21
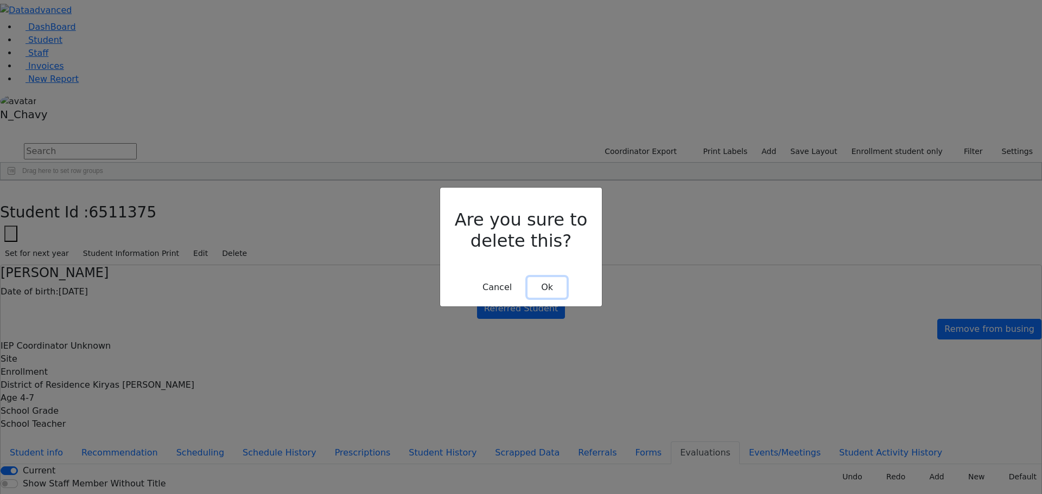
drag, startPoint x: 537, startPoint y: 269, endPoint x: 552, endPoint y: 268, distance: 14.7
click at [539, 277] on button "Ok" at bounding box center [546, 287] width 39 height 21
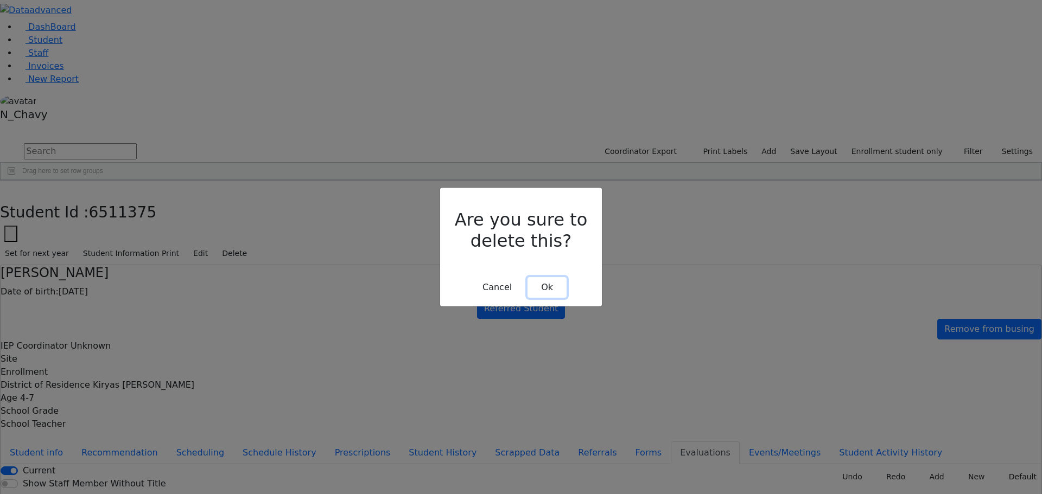
click at [556, 277] on button "Ok" at bounding box center [546, 287] width 39 height 21
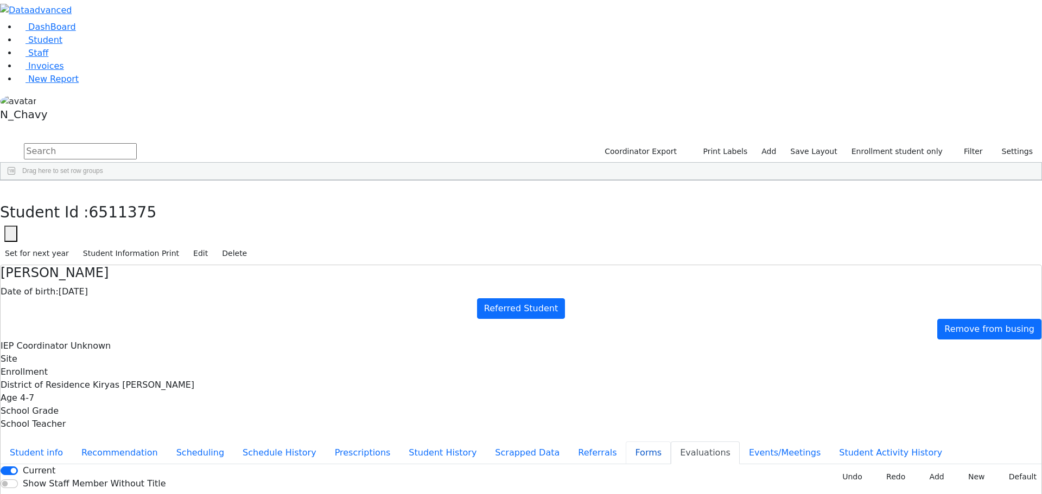
click at [626, 442] on button "Forms" at bounding box center [648, 453] width 45 height 23
type input "[PERSON_NAME]"
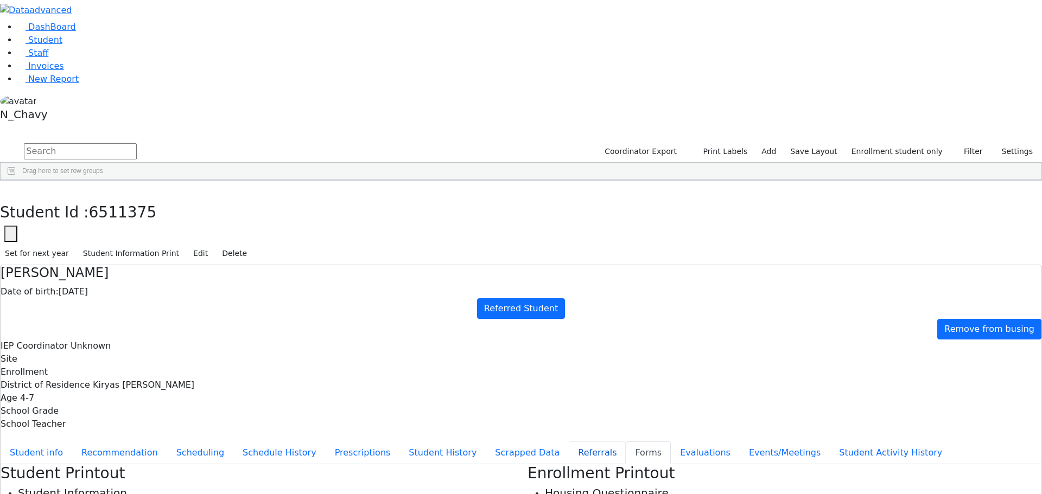
click at [569, 442] on button "Referrals" at bounding box center [597, 453] width 57 height 23
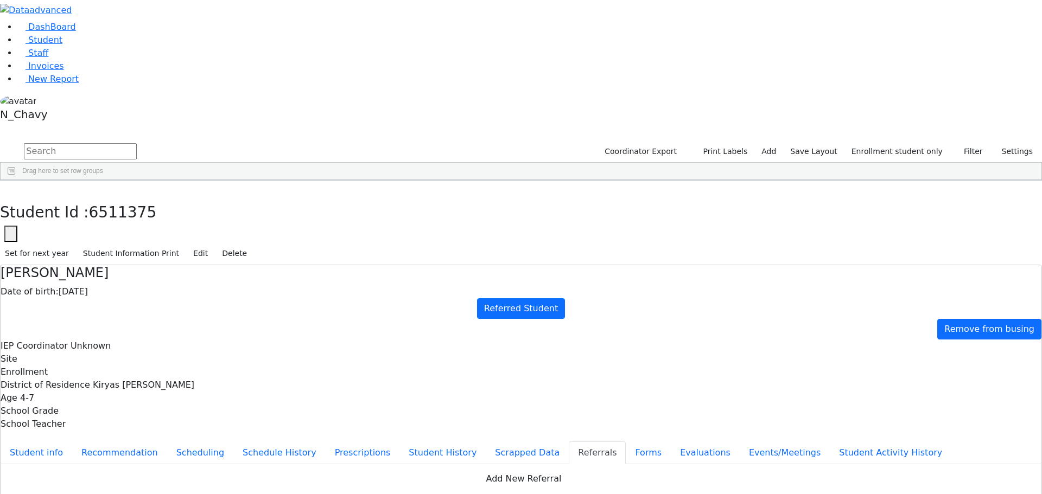
click at [863, 323] on button "Apply" at bounding box center [861, 330] width 28 height 15
type input "[DATE]"
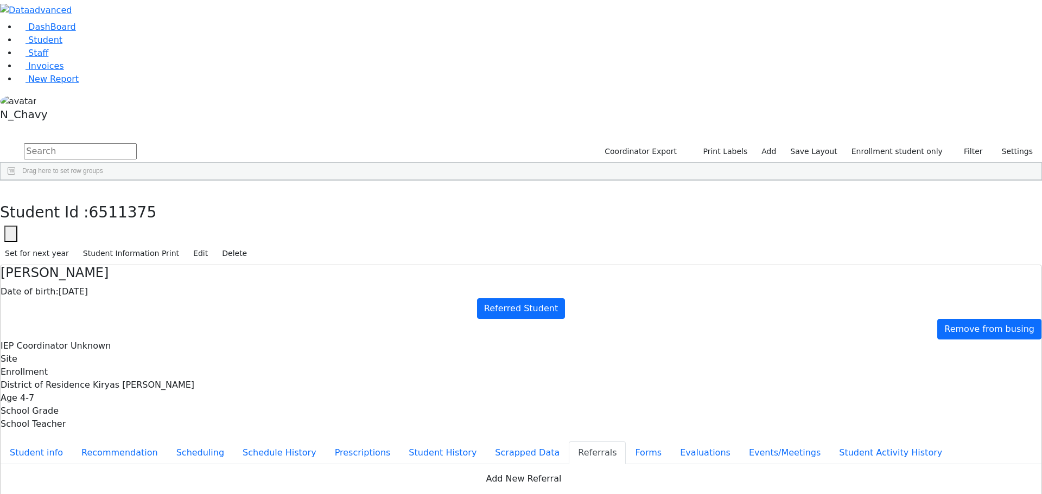
click at [486, 442] on button "Scrapped Data" at bounding box center [527, 453] width 83 height 23
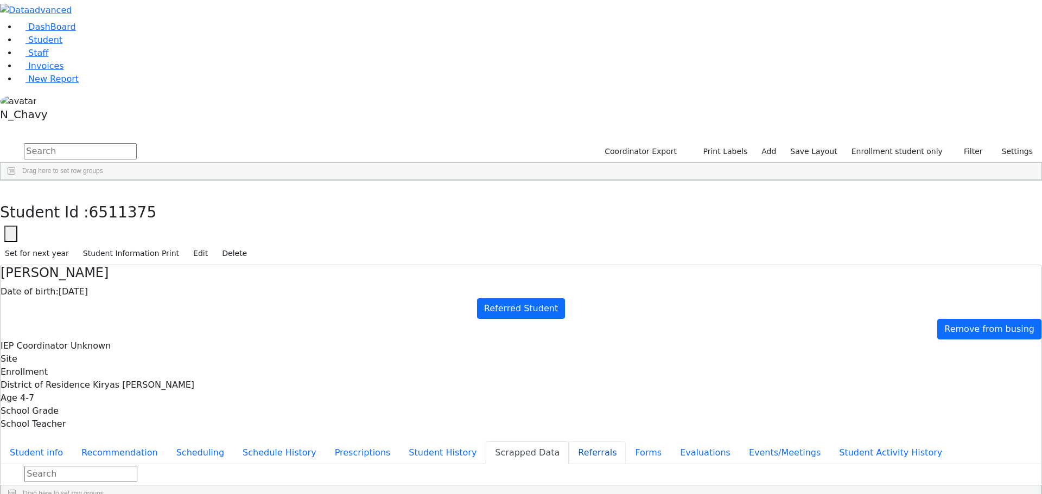
click at [569, 442] on button "Referrals" at bounding box center [597, 453] width 57 height 23
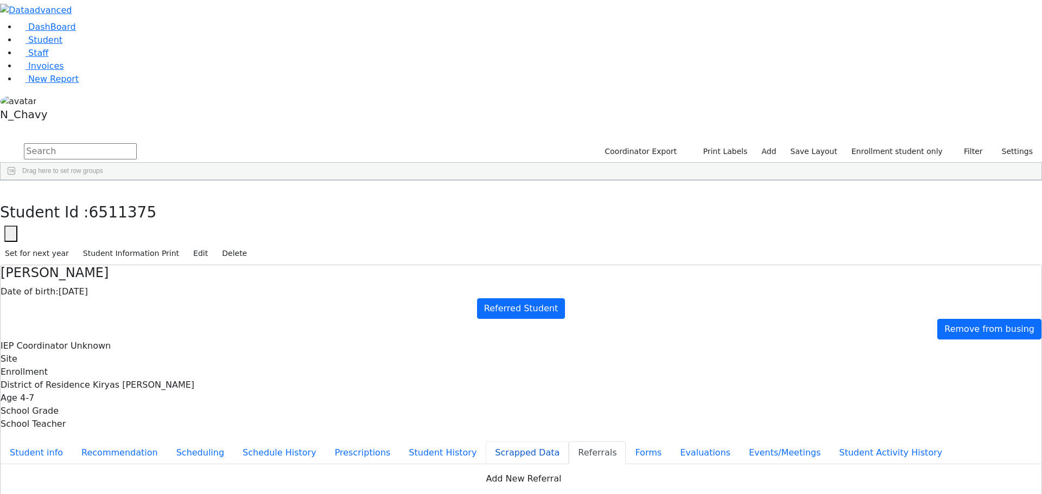
click at [486, 442] on button "Scrapped Data" at bounding box center [527, 453] width 83 height 23
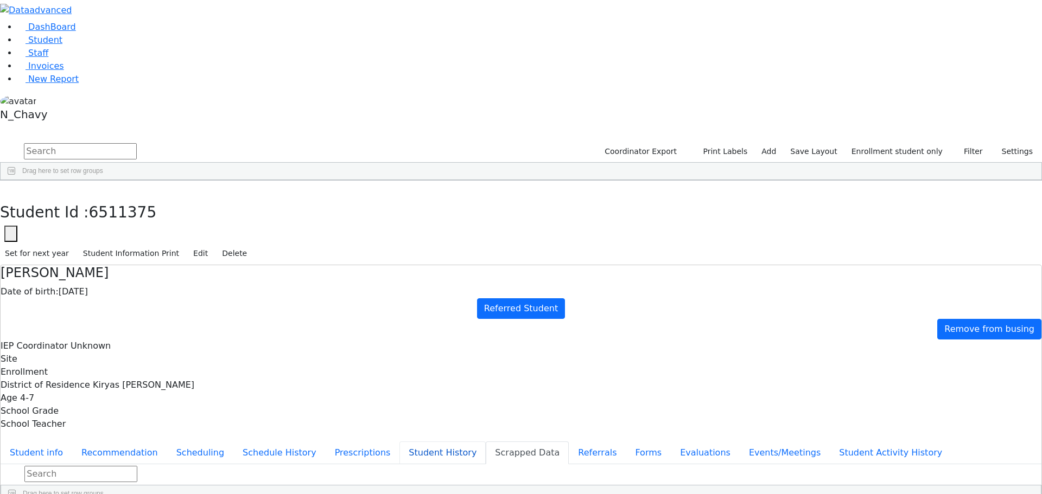
click at [399, 442] on button "Student History" at bounding box center [442, 453] width 86 height 23
click at [326, 442] on button "Prescriptions" at bounding box center [363, 453] width 74 height 23
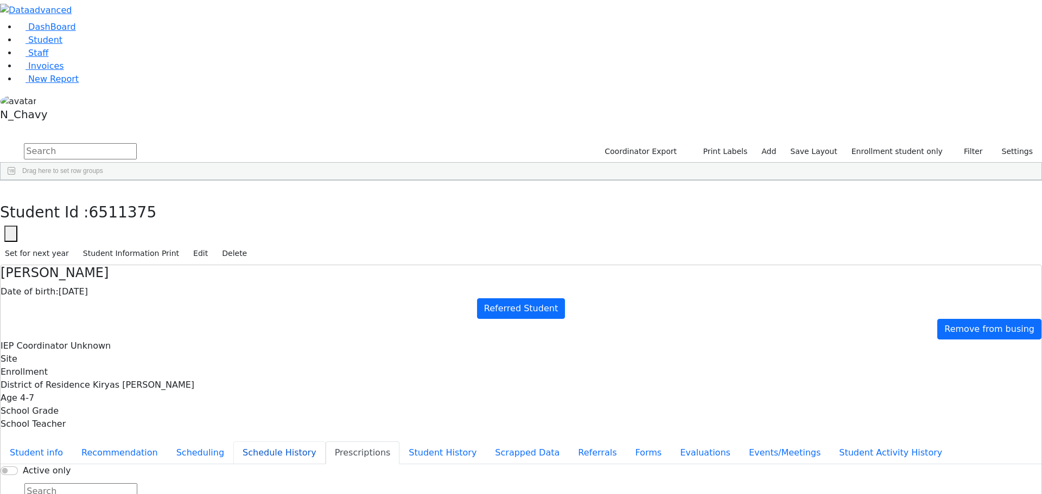
click at [274, 442] on button "Schedule History" at bounding box center [279, 453] width 92 height 23
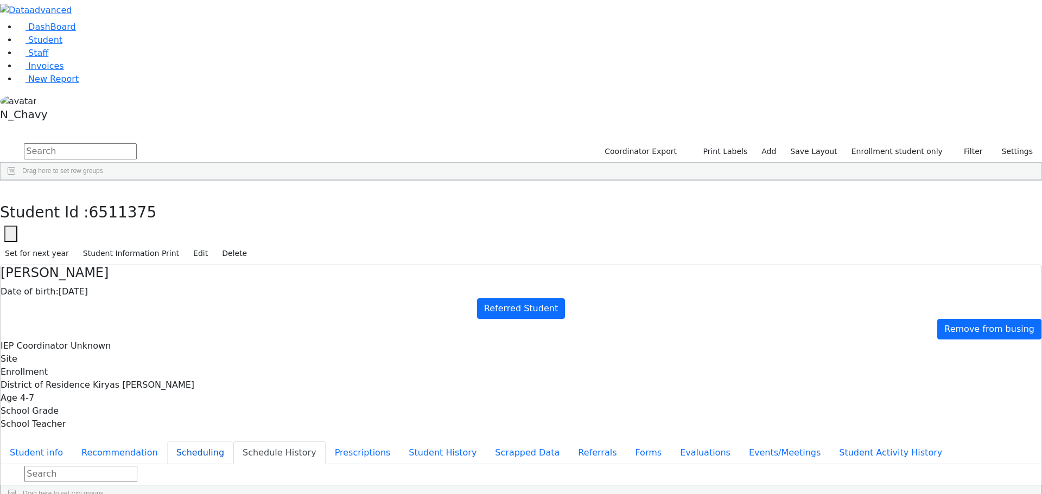
click at [233, 442] on button "Scheduling" at bounding box center [200, 453] width 66 height 23
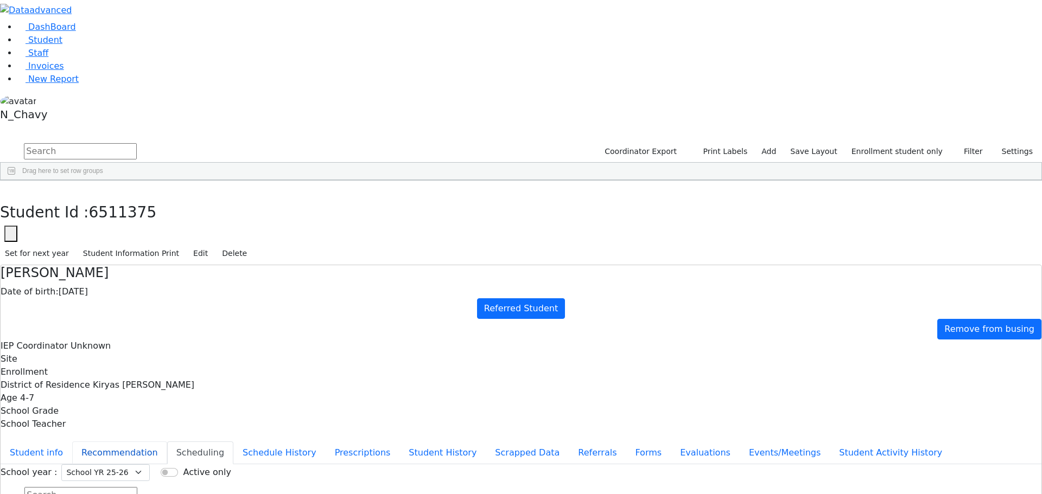
click at [167, 442] on button "Recommendation" at bounding box center [119, 453] width 95 height 23
checkbox input "true"
click at [72, 442] on button "Student info" at bounding box center [37, 453] width 72 height 23
